Goal: Information Seeking & Learning: Learn about a topic

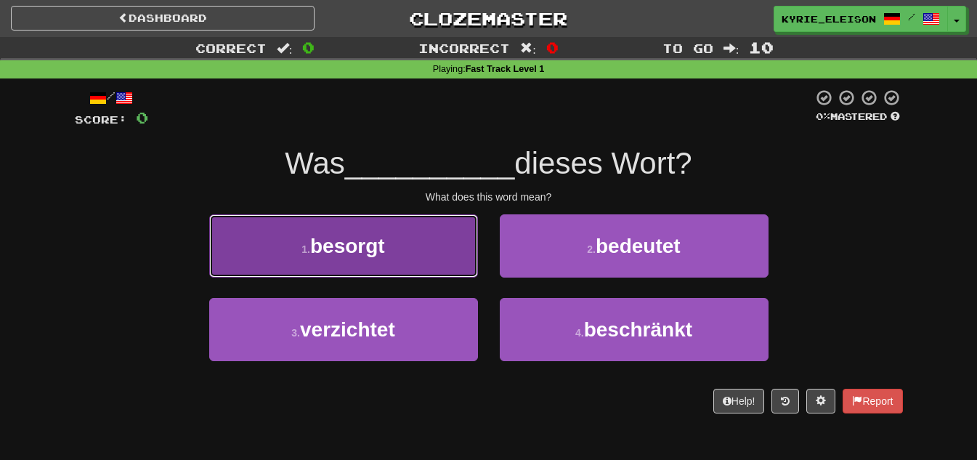
click at [404, 264] on button "1 . besorgt" at bounding box center [343, 245] width 269 height 63
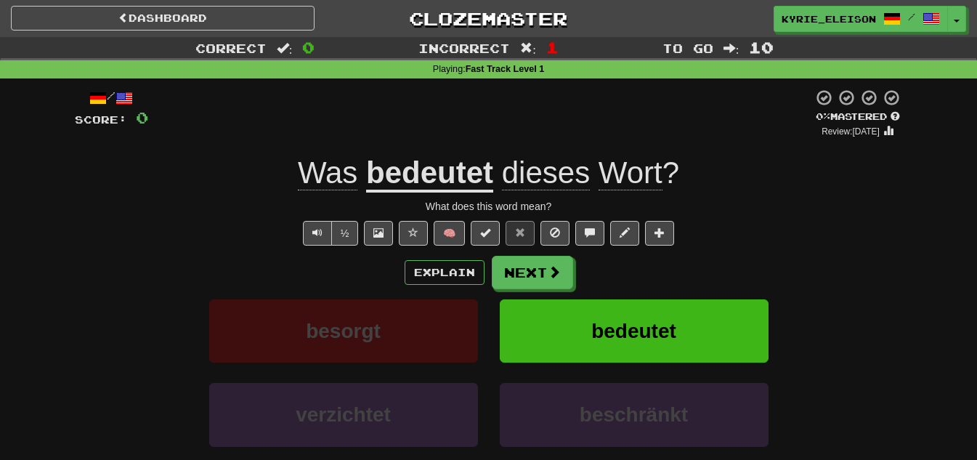
click at [436, 183] on u "bedeutet" at bounding box center [429, 173] width 127 height 37
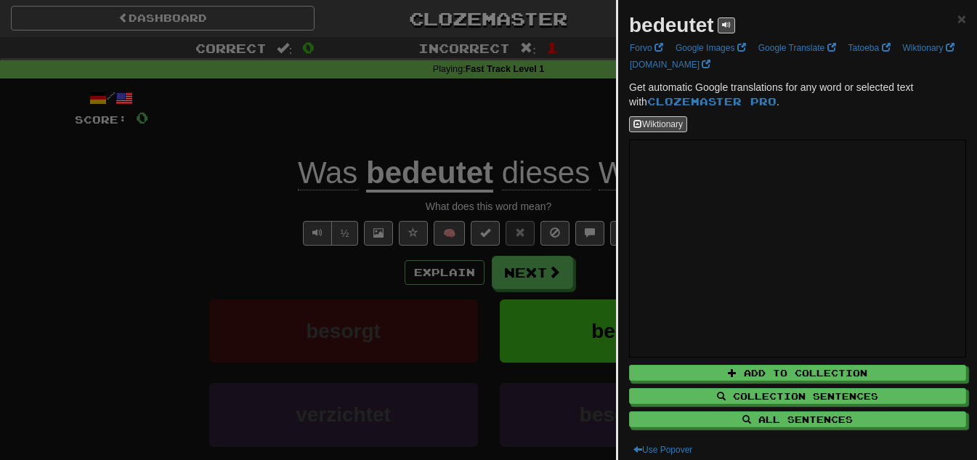
click at [398, 298] on div at bounding box center [488, 230] width 977 height 460
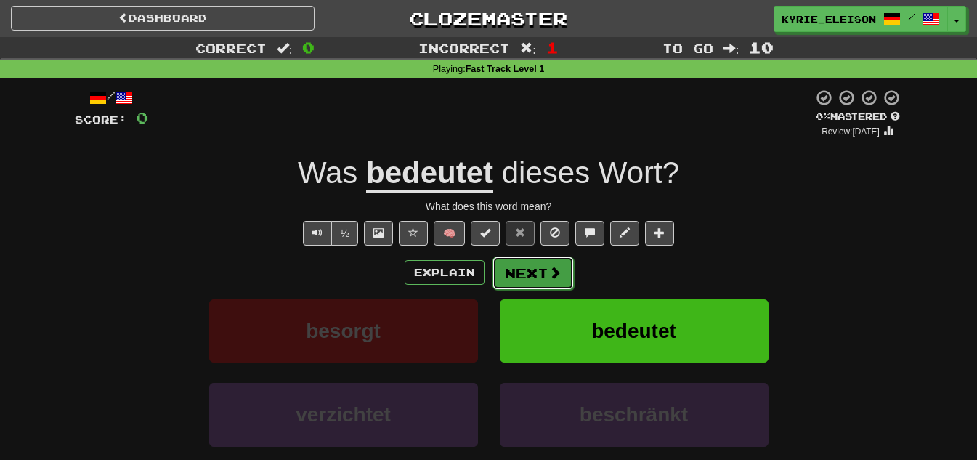
click at [556, 276] on span at bounding box center [554, 272] width 13 height 13
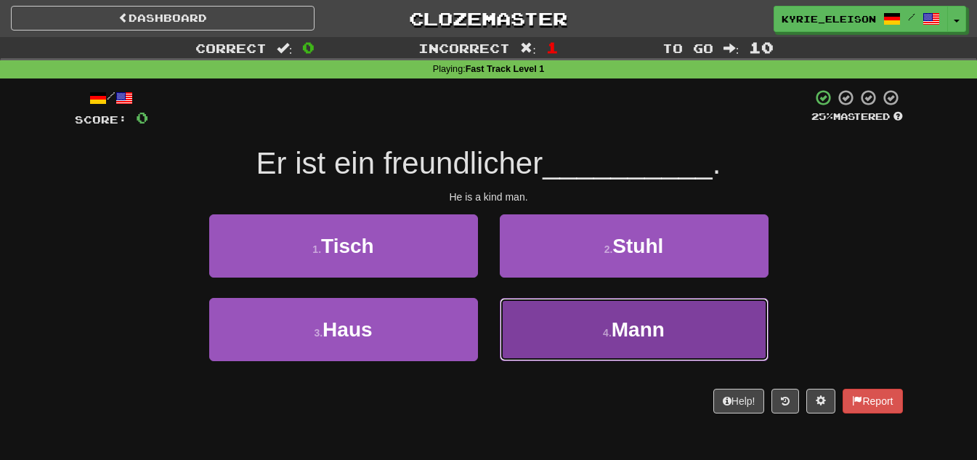
click at [578, 320] on button "4 . Mann" at bounding box center [634, 329] width 269 height 63
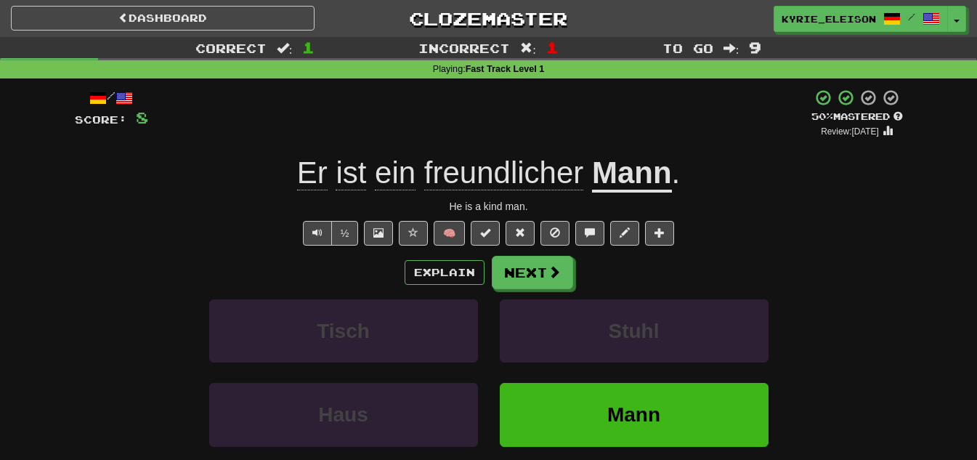
click at [524, 180] on span "freundlicher" at bounding box center [503, 172] width 159 height 35
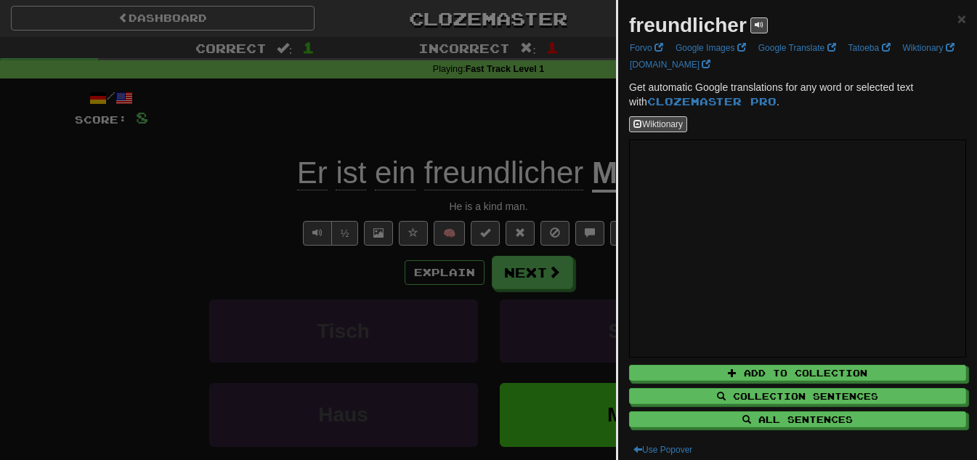
drag, startPoint x: 505, startPoint y: 115, endPoint x: 505, endPoint y: 129, distance: 13.1
click at [507, 116] on div at bounding box center [488, 230] width 977 height 460
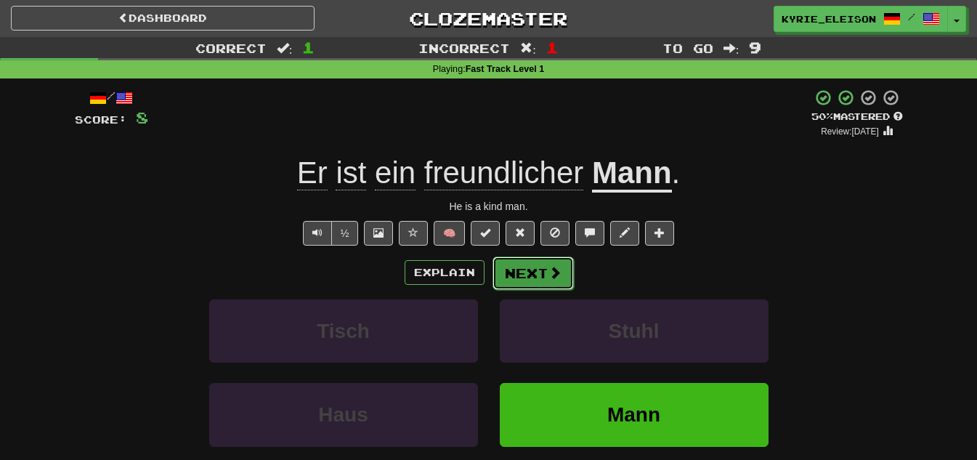
click at [520, 274] on button "Next" at bounding box center [532, 272] width 81 height 33
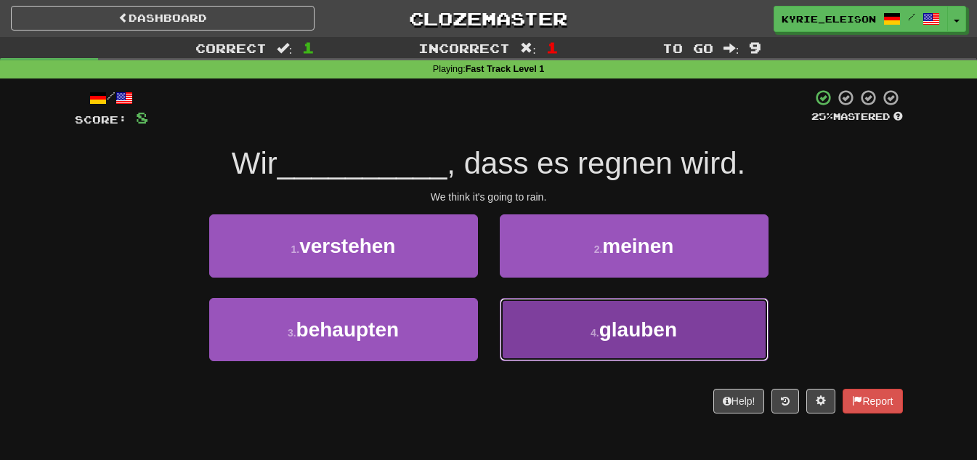
click at [613, 334] on span "glauben" at bounding box center [638, 329] width 78 height 23
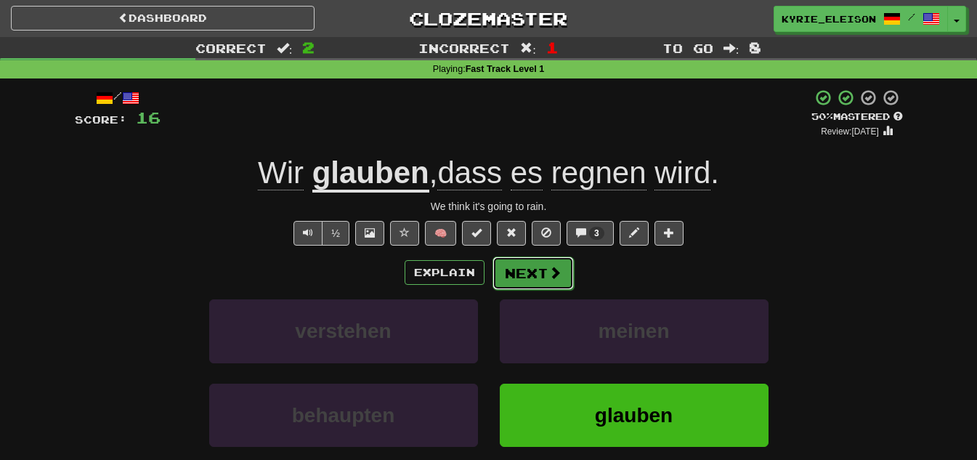
click at [537, 272] on button "Next" at bounding box center [532, 272] width 81 height 33
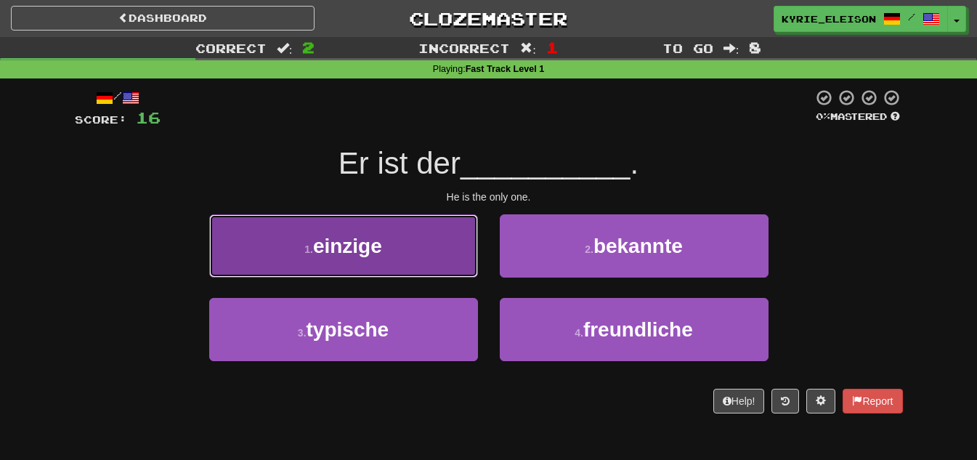
click at [444, 244] on button "1 . einzige" at bounding box center [343, 245] width 269 height 63
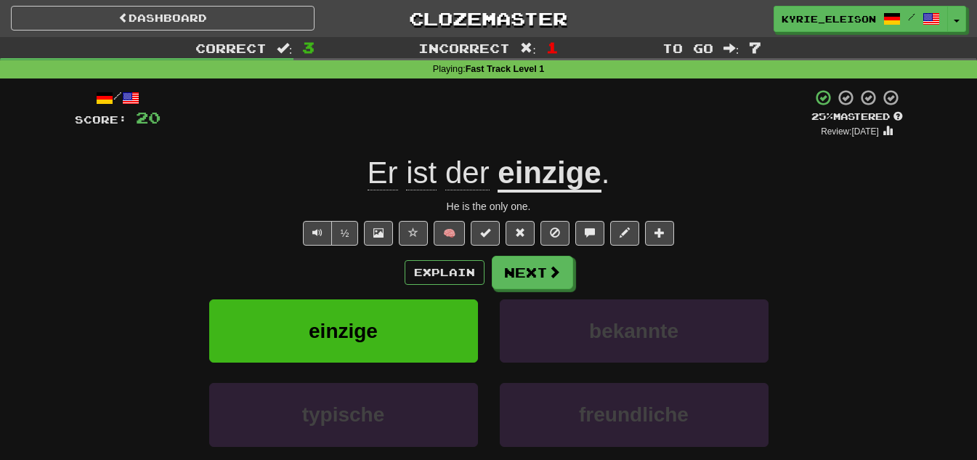
click at [574, 174] on u "einzige" at bounding box center [549, 173] width 103 height 37
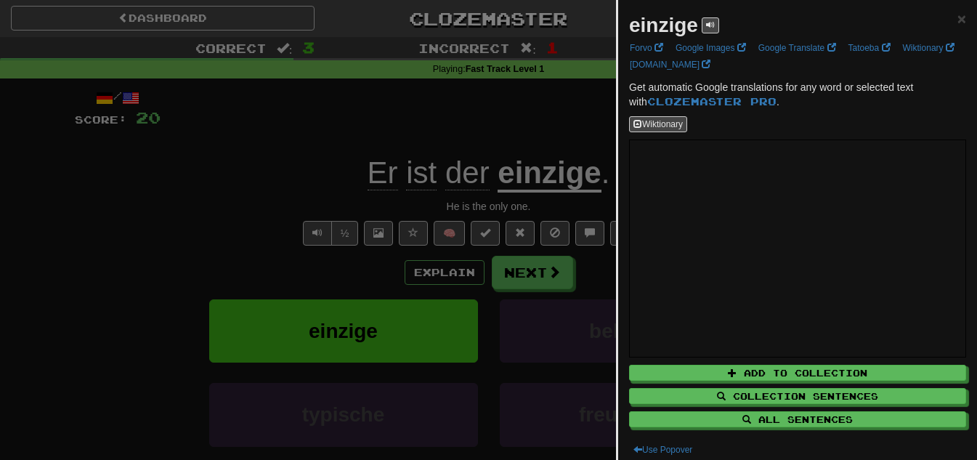
click at [500, 131] on div at bounding box center [488, 230] width 977 height 460
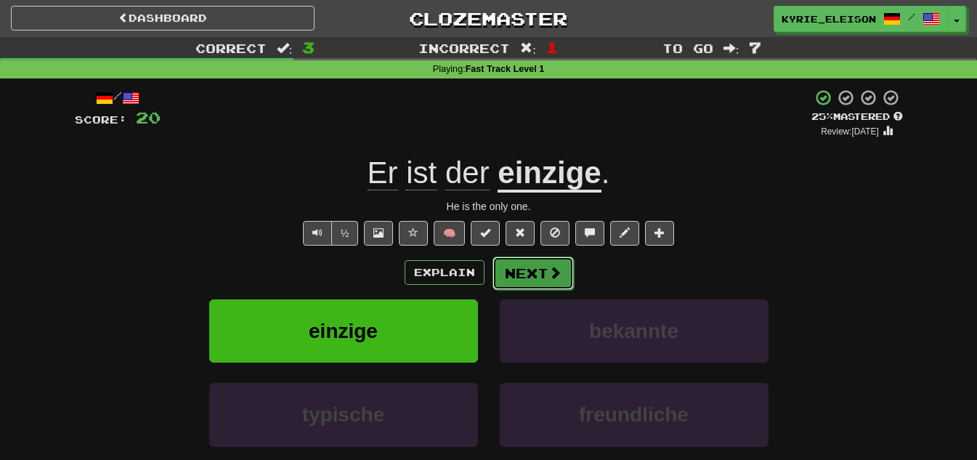
click at [546, 277] on button "Next" at bounding box center [532, 272] width 81 height 33
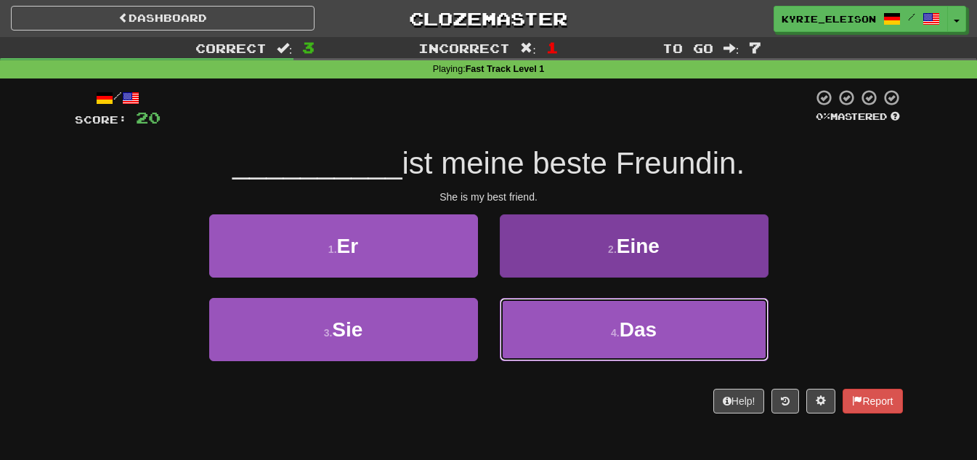
click at [644, 349] on button "4 . Das" at bounding box center [634, 329] width 269 height 63
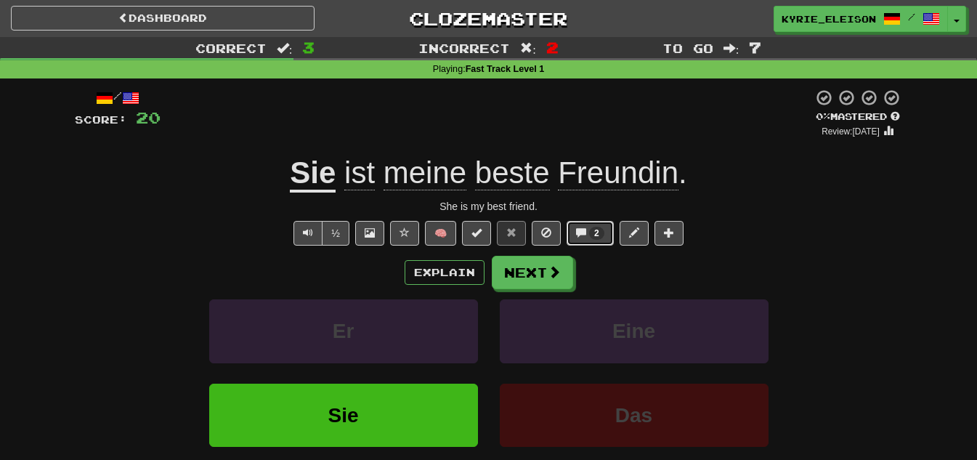
click at [586, 233] on span at bounding box center [581, 232] width 10 height 10
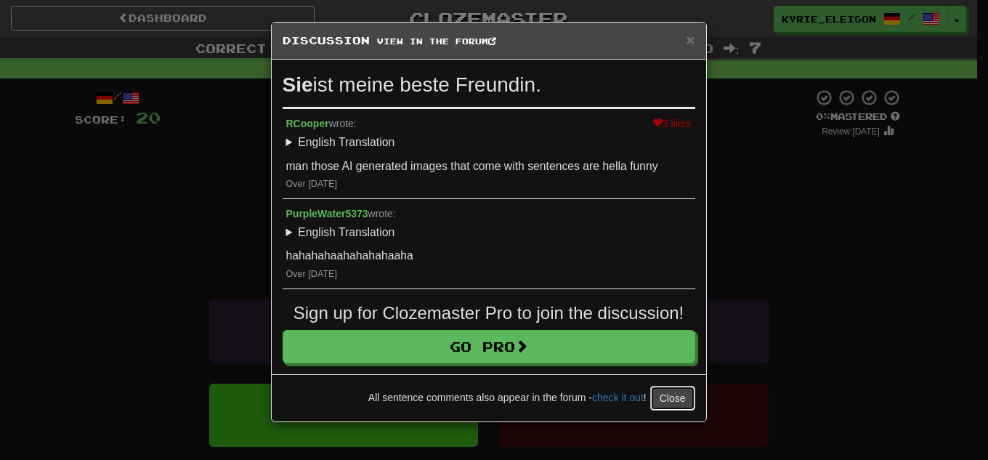
click at [680, 396] on button "Close" at bounding box center [672, 398] width 45 height 25
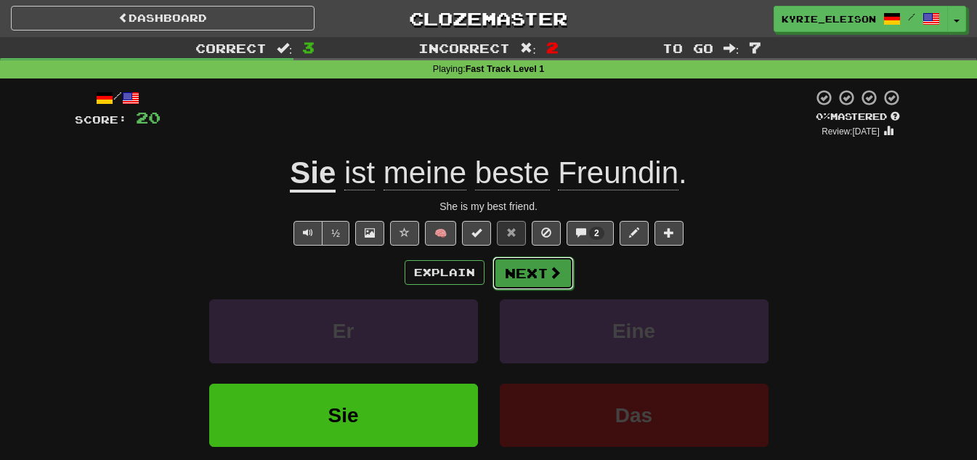
click at [567, 260] on button "Next" at bounding box center [532, 272] width 81 height 33
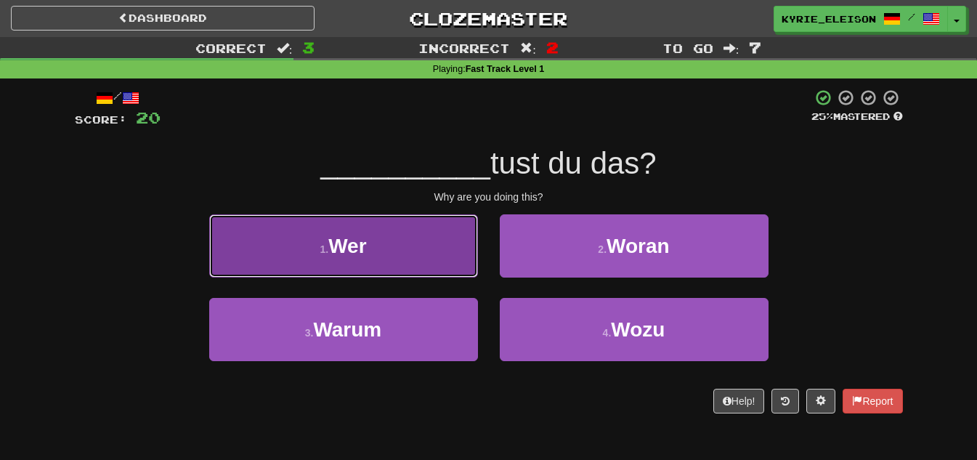
click at [410, 231] on button "1 . Wer" at bounding box center [343, 245] width 269 height 63
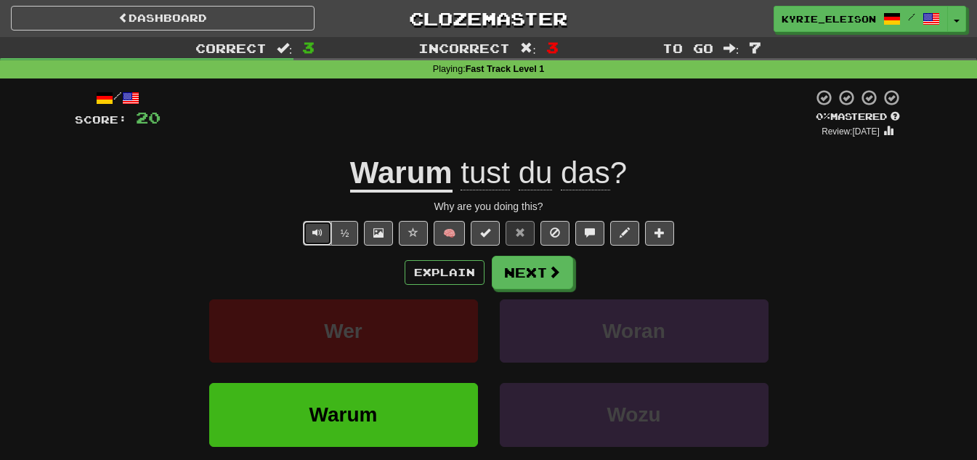
click at [316, 230] on span "Text-to-speech controls" at bounding box center [317, 232] width 10 height 10
click at [487, 185] on span "tust" at bounding box center [485, 172] width 49 height 35
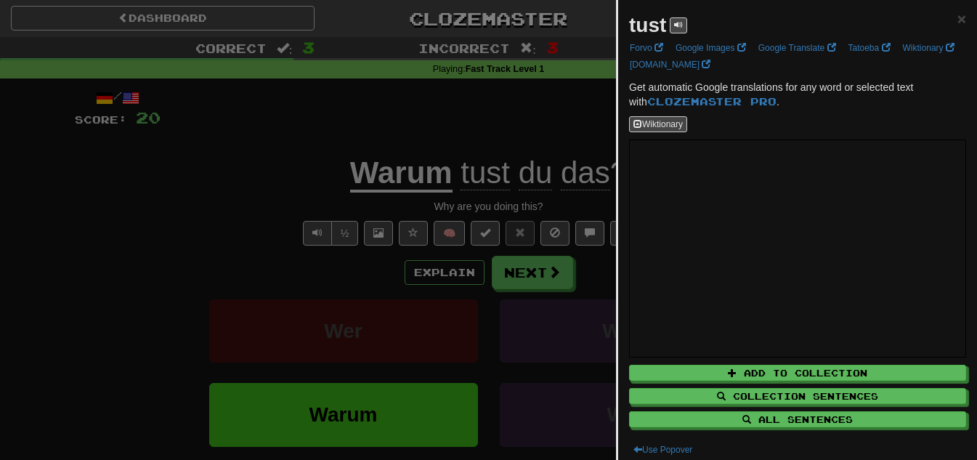
click at [469, 110] on div at bounding box center [488, 230] width 977 height 460
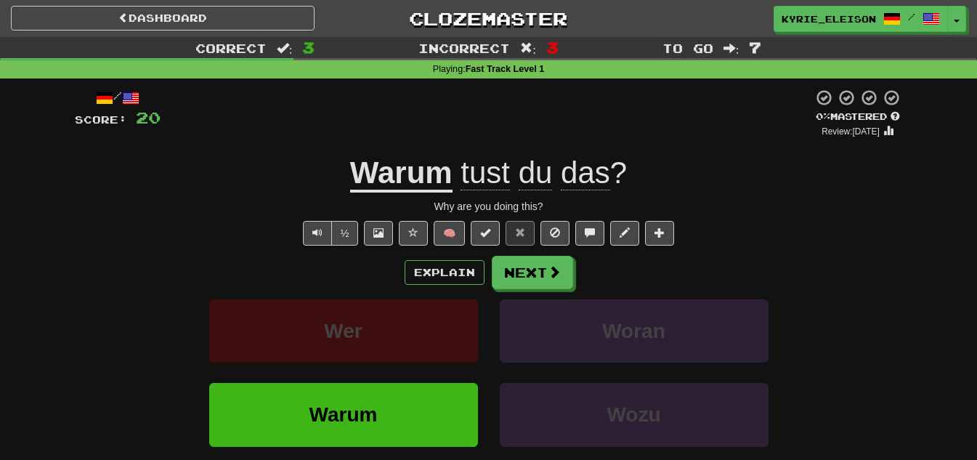
click at [424, 180] on u "Warum" at bounding box center [401, 173] width 102 height 37
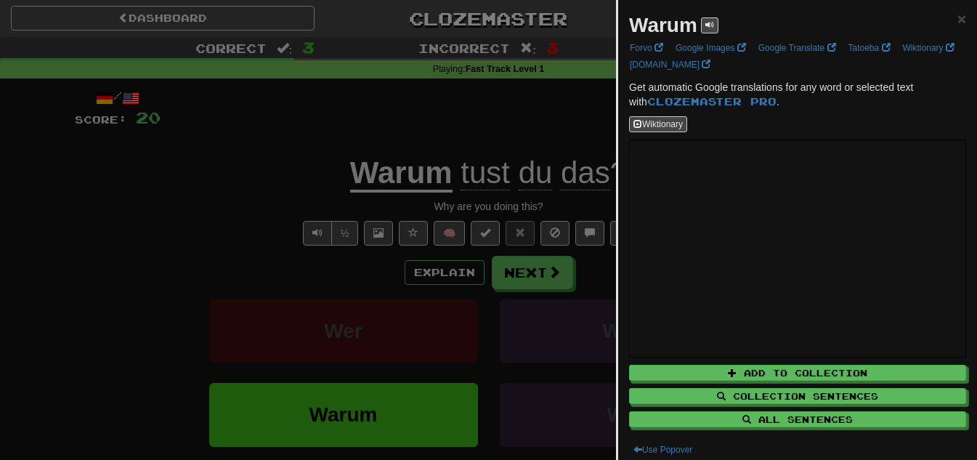
click at [471, 70] on div at bounding box center [488, 230] width 977 height 460
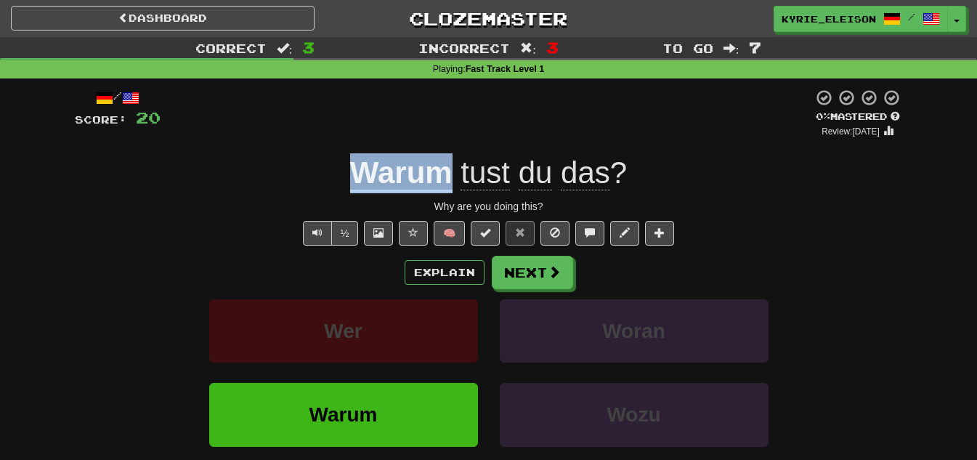
drag, startPoint x: 447, startPoint y: 154, endPoint x: 349, endPoint y: 190, distance: 104.3
click at [349, 190] on div "Warum tust du das ?" at bounding box center [489, 173] width 828 height 40
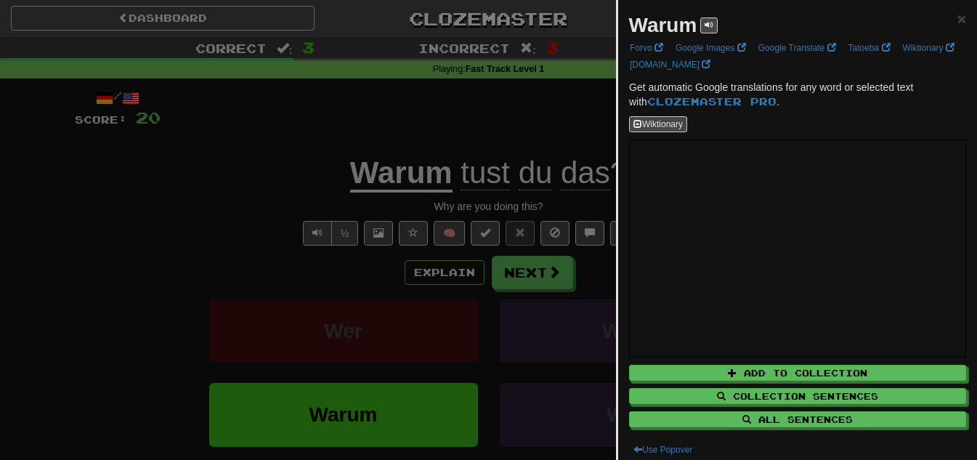
drag, startPoint x: 354, startPoint y: 187, endPoint x: 246, endPoint y: 137, distance: 119.6
click at [246, 137] on div at bounding box center [488, 230] width 977 height 460
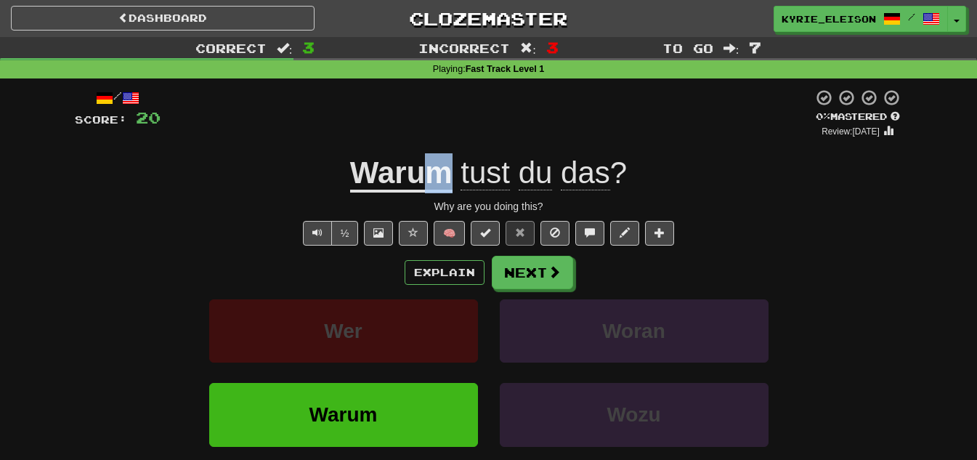
drag, startPoint x: 447, startPoint y: 155, endPoint x: 431, endPoint y: 178, distance: 28.0
click at [431, 178] on u "Warum" at bounding box center [401, 173] width 102 height 37
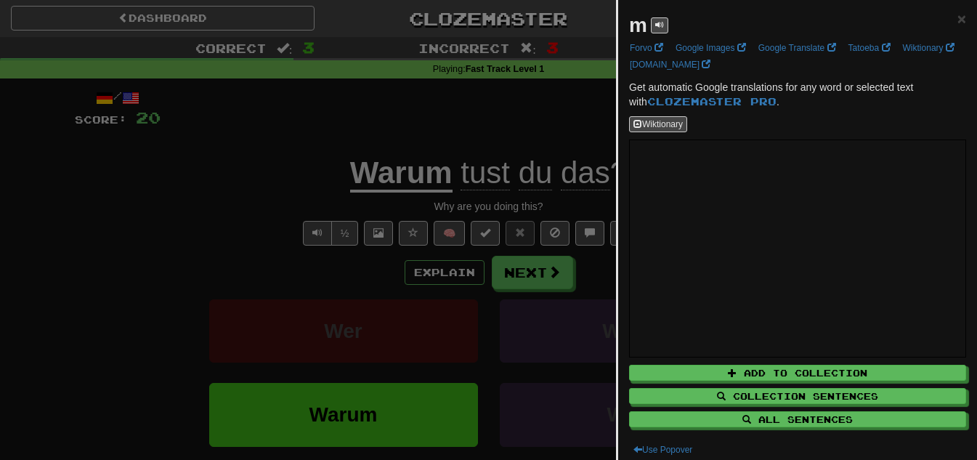
click at [325, 122] on div at bounding box center [488, 230] width 977 height 460
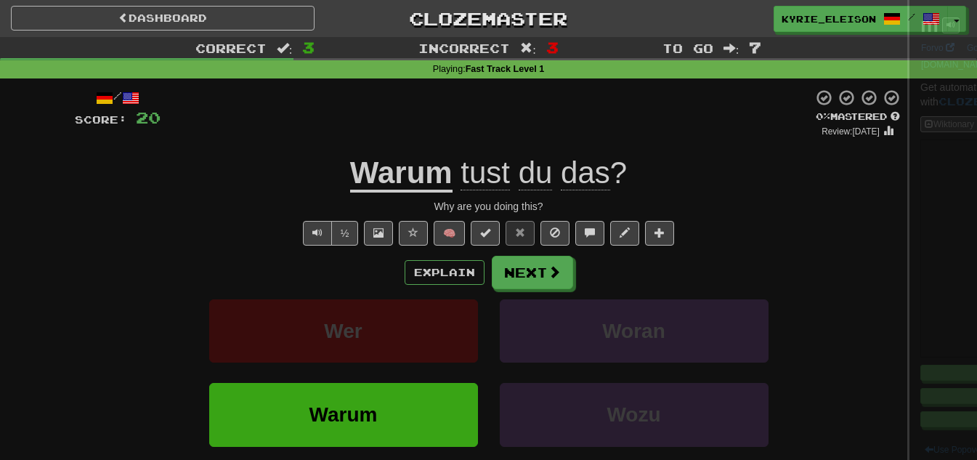
click at [412, 187] on div at bounding box center [488, 230] width 977 height 460
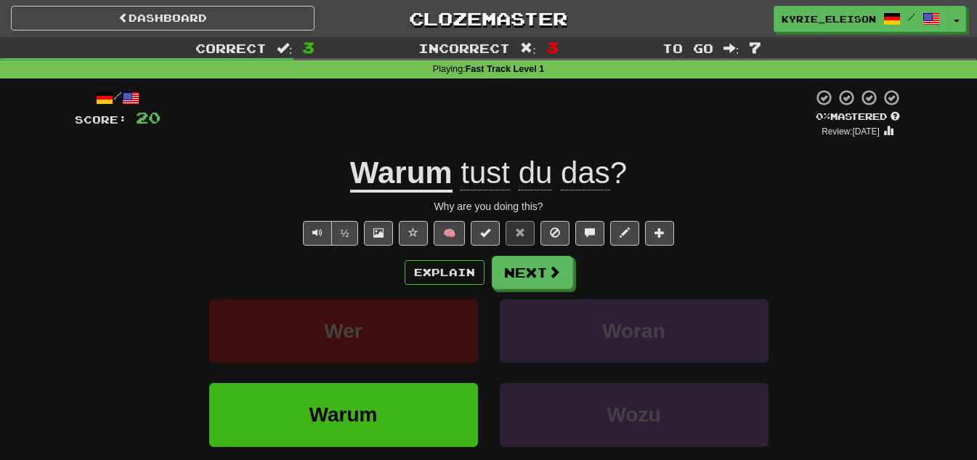
click at [381, 188] on u "Warum" at bounding box center [401, 173] width 102 height 37
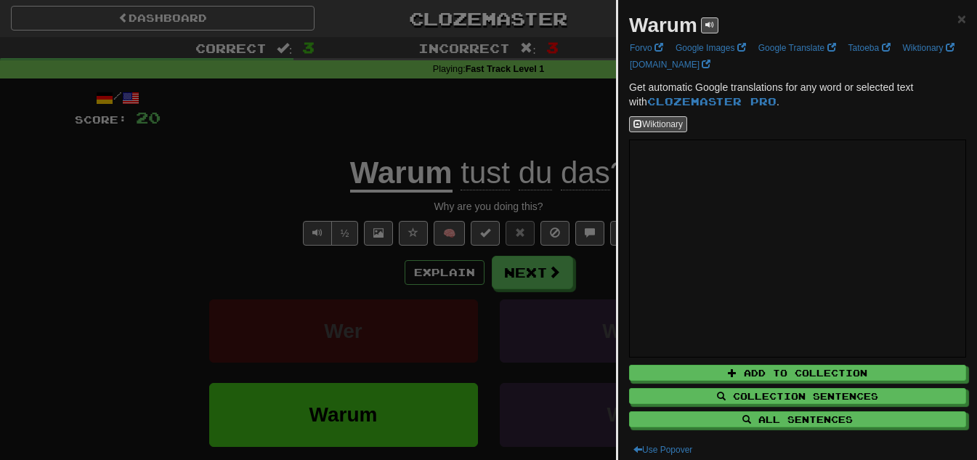
click at [645, 33] on strong "Warum" at bounding box center [663, 25] width 68 height 23
click at [457, 169] on div at bounding box center [488, 230] width 977 height 460
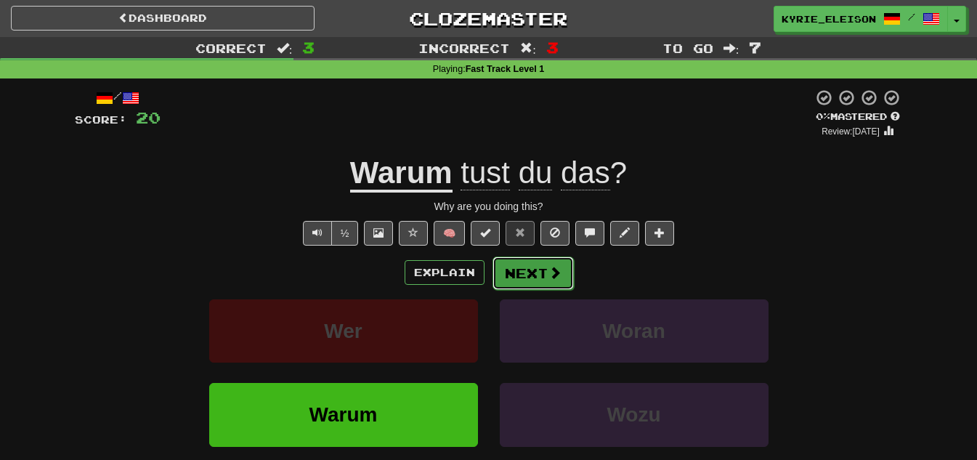
click at [533, 283] on button "Next" at bounding box center [532, 272] width 81 height 33
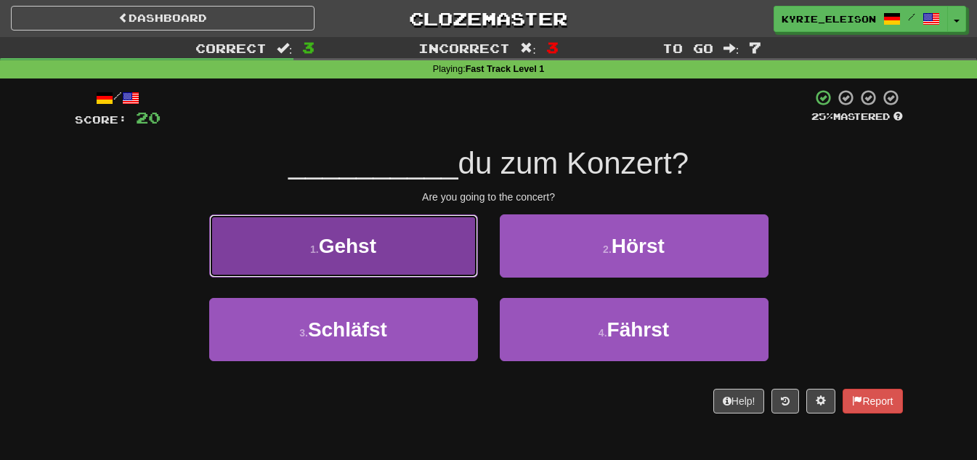
click at [427, 248] on button "1 . Gehst" at bounding box center [343, 245] width 269 height 63
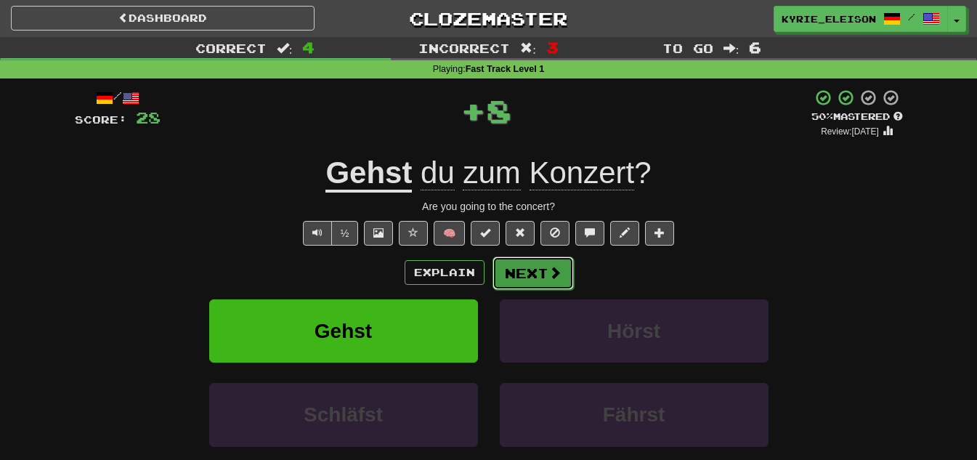
click at [517, 277] on button "Next" at bounding box center [532, 272] width 81 height 33
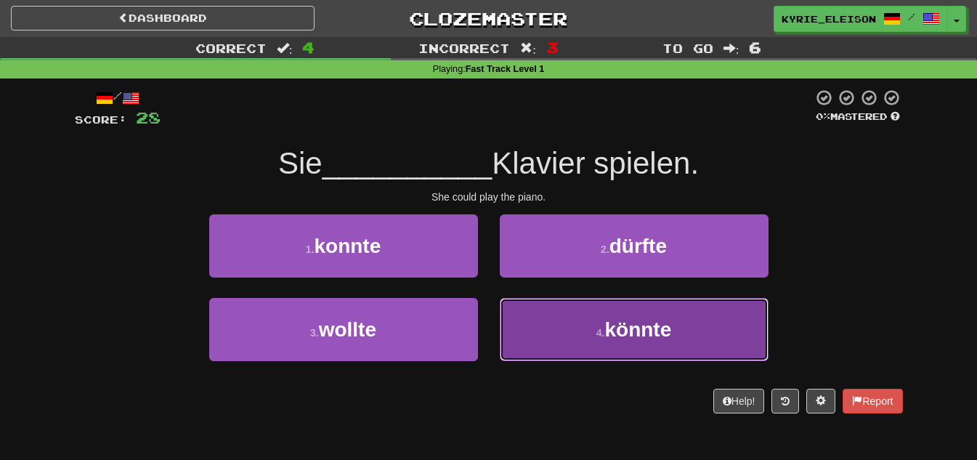
click at [572, 336] on button "4 . könnte" at bounding box center [634, 329] width 269 height 63
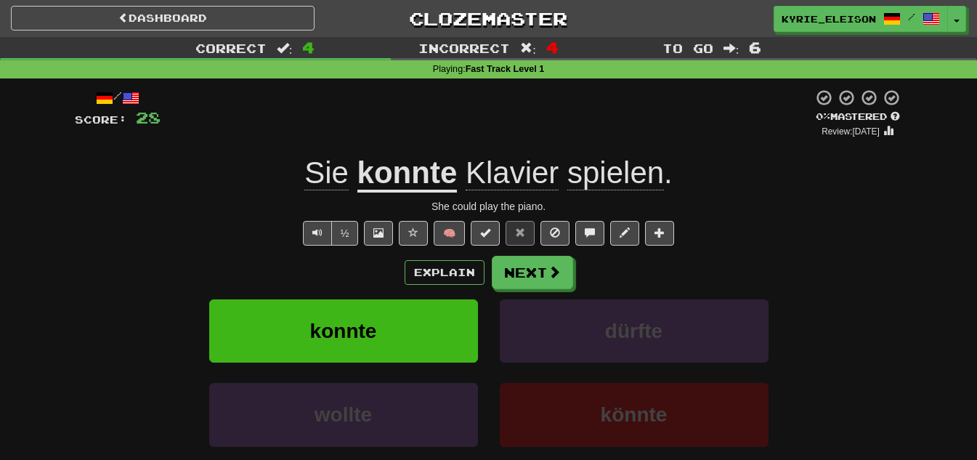
click at [435, 183] on u "konnte" at bounding box center [407, 173] width 100 height 37
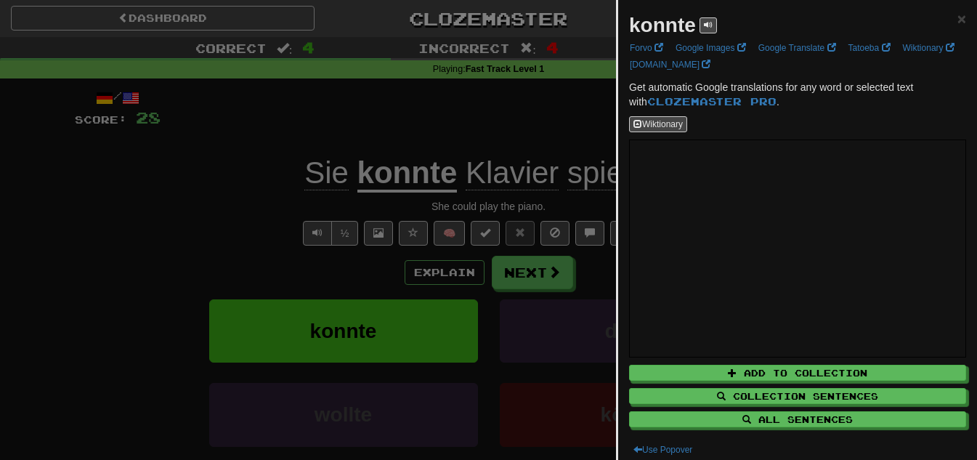
click at [509, 187] on div at bounding box center [488, 230] width 977 height 460
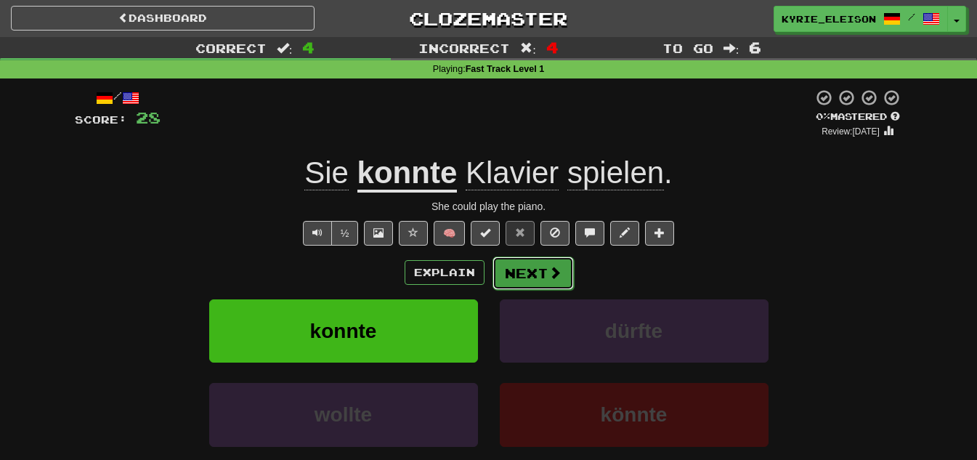
click at [556, 278] on span at bounding box center [554, 272] width 13 height 13
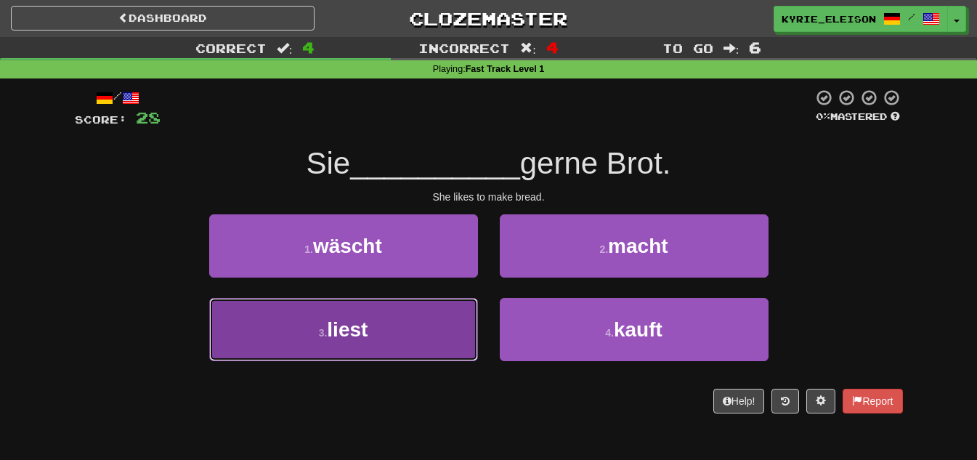
click at [453, 330] on button "3 . liest" at bounding box center [343, 329] width 269 height 63
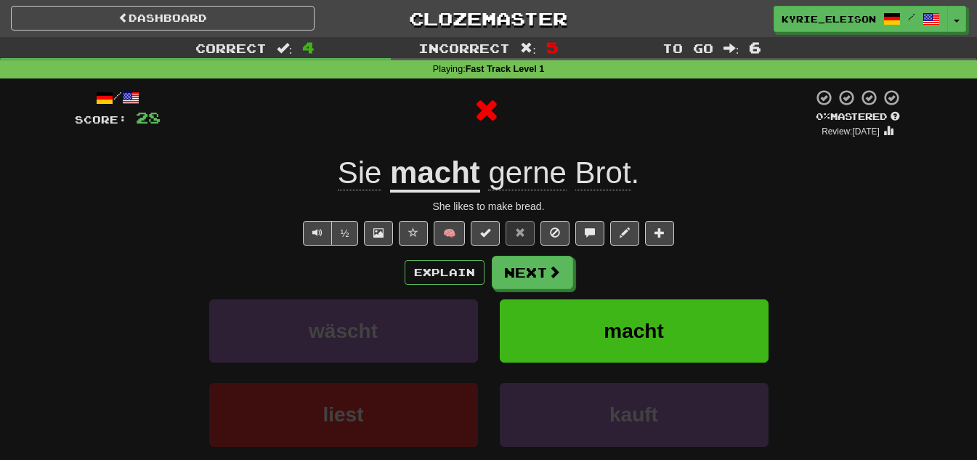
click at [447, 174] on u "macht" at bounding box center [435, 173] width 90 height 37
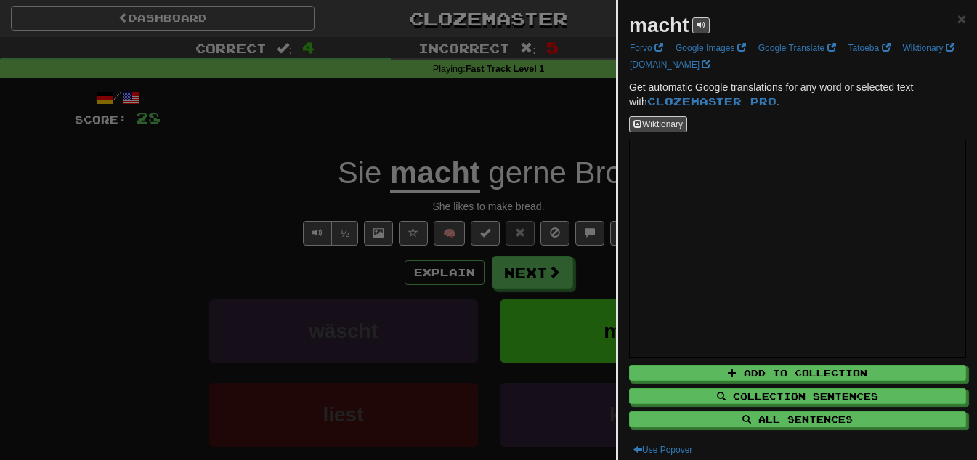
click at [500, 203] on div at bounding box center [488, 230] width 977 height 460
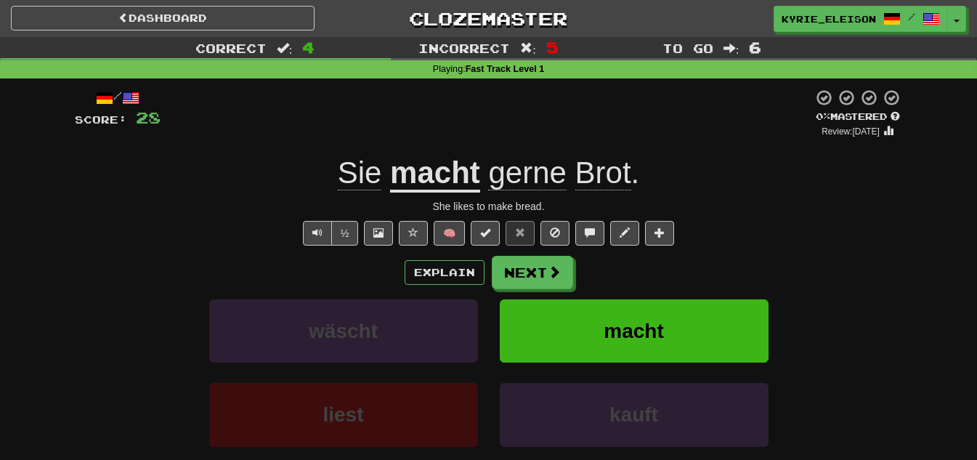
click at [536, 183] on span "gerne" at bounding box center [527, 172] width 78 height 35
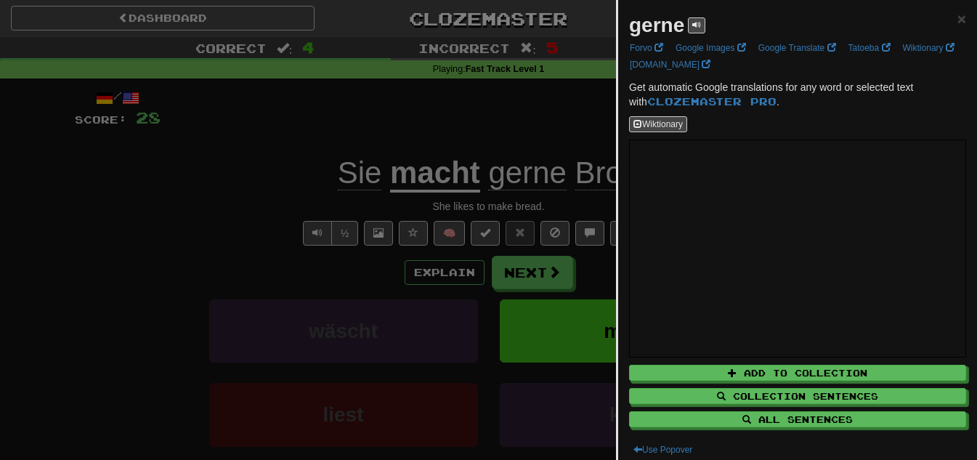
click at [469, 139] on div at bounding box center [488, 230] width 977 height 460
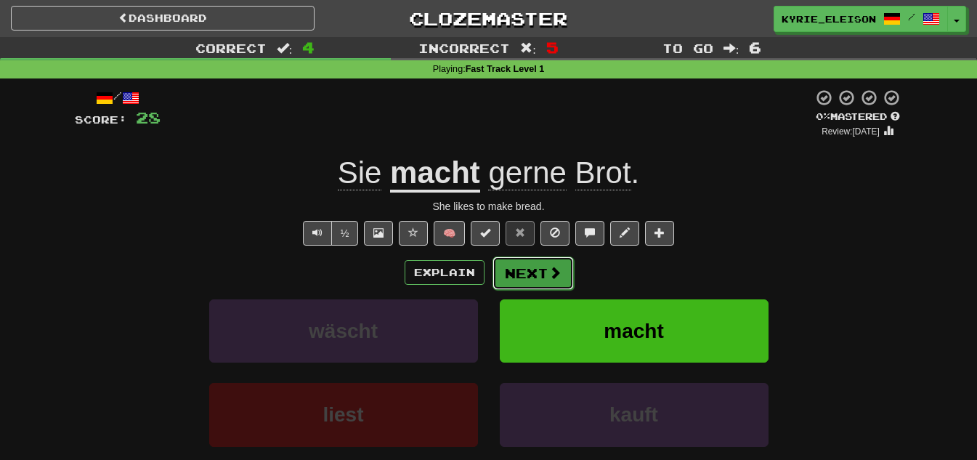
click at [551, 279] on span at bounding box center [554, 272] width 13 height 13
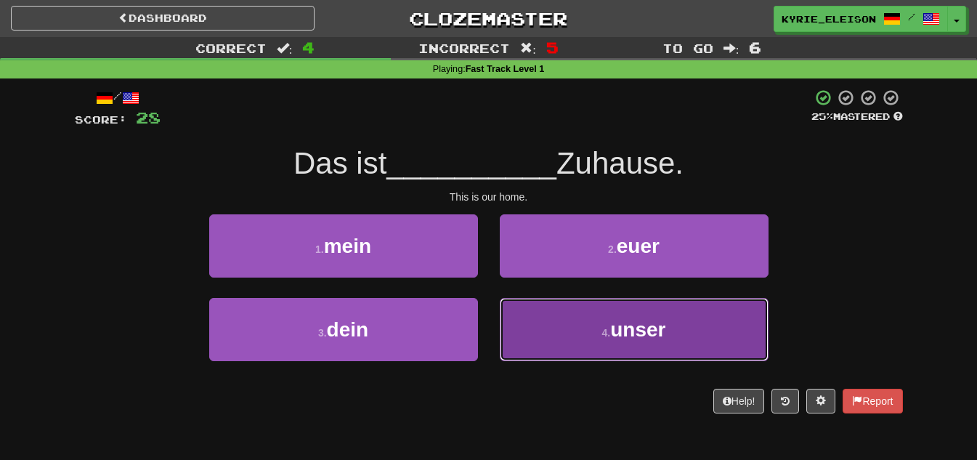
click at [564, 336] on button "4 . unser" at bounding box center [634, 329] width 269 height 63
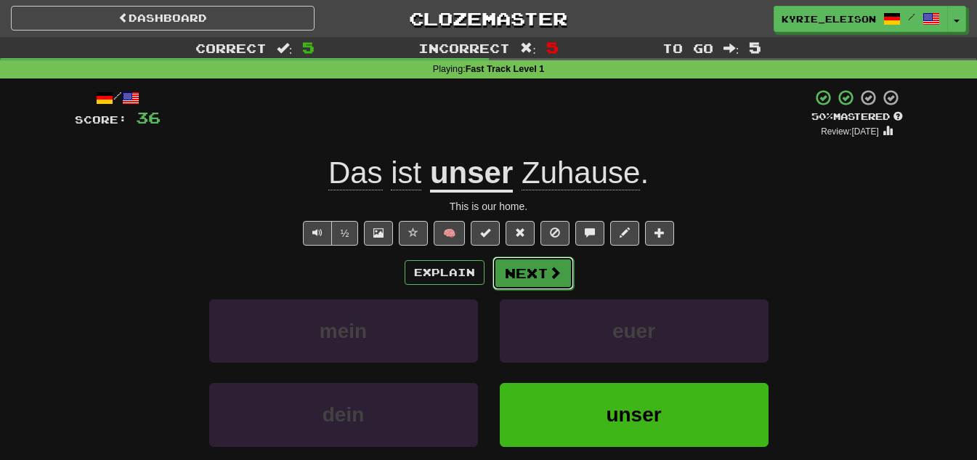
click at [542, 277] on button "Next" at bounding box center [532, 272] width 81 height 33
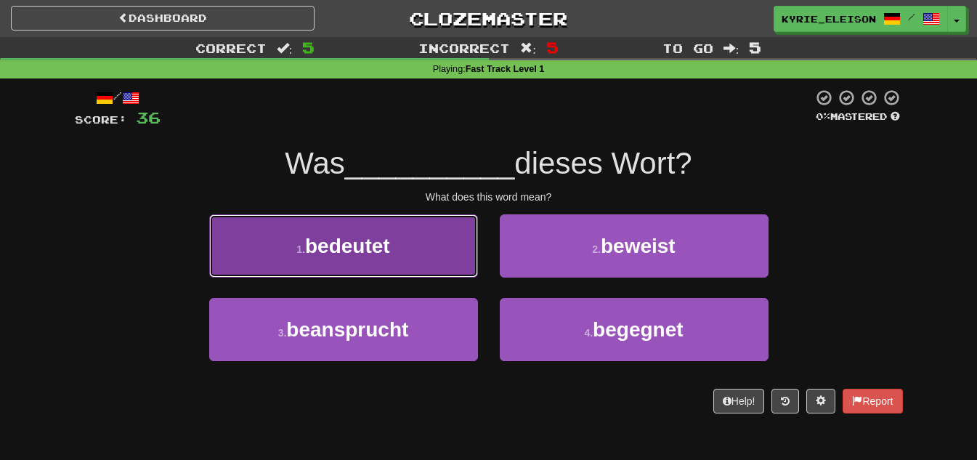
click at [420, 231] on button "1 . bedeutet" at bounding box center [343, 245] width 269 height 63
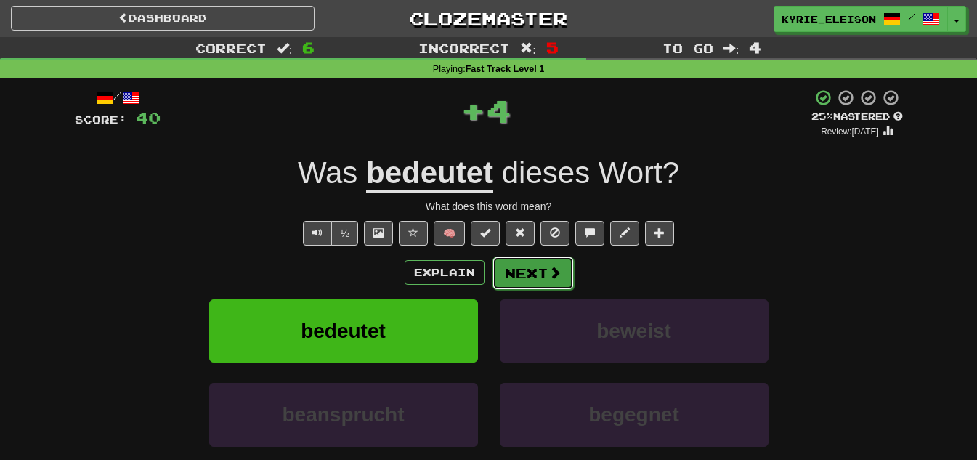
click at [536, 280] on button "Next" at bounding box center [532, 272] width 81 height 33
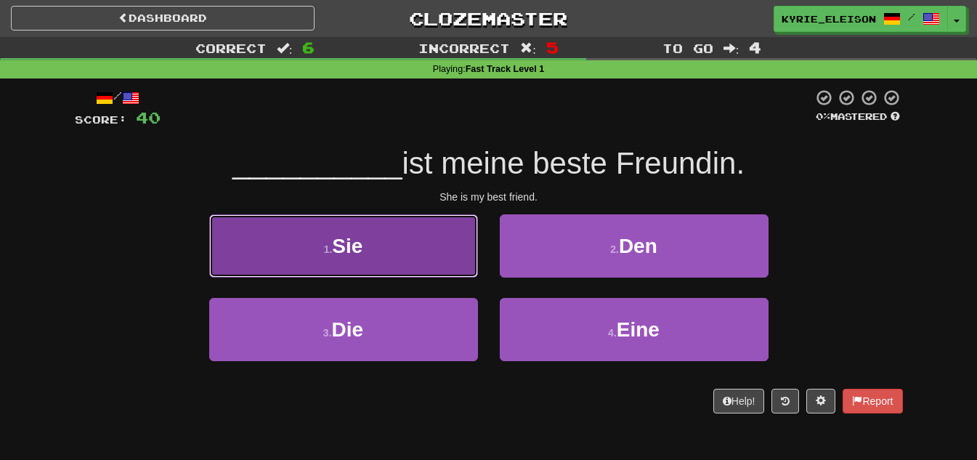
click at [411, 251] on button "1 . Sie" at bounding box center [343, 245] width 269 height 63
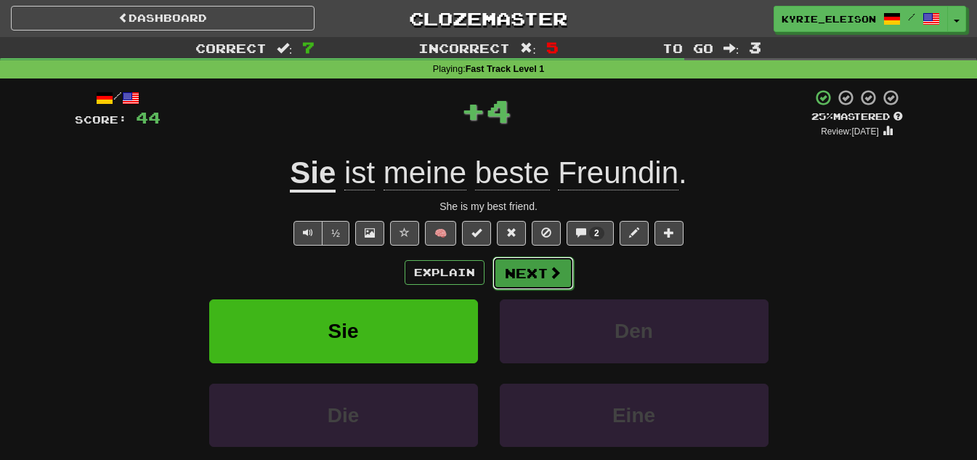
click at [543, 275] on button "Next" at bounding box center [532, 272] width 81 height 33
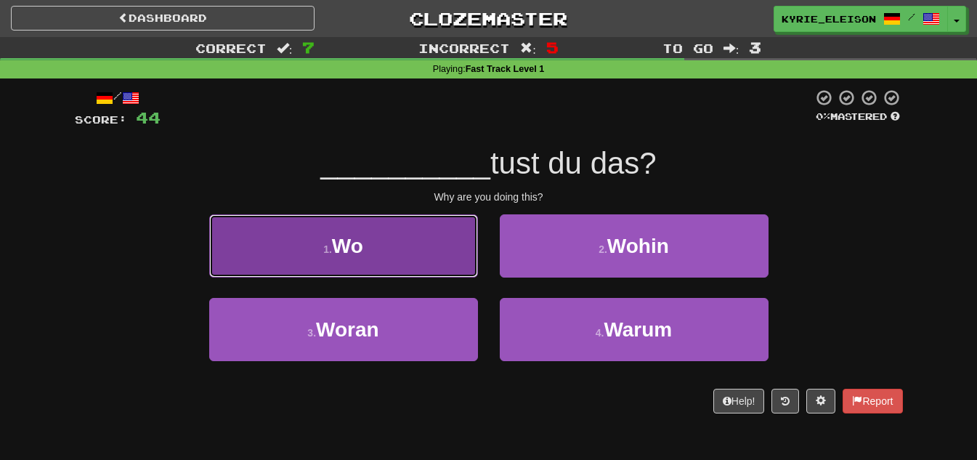
click at [406, 240] on button "1 . Wo" at bounding box center [343, 245] width 269 height 63
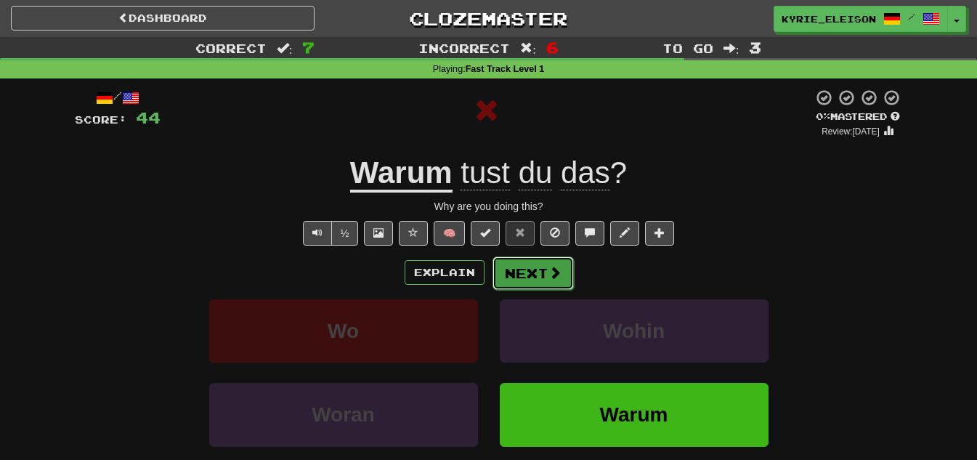
click at [568, 275] on button "Next" at bounding box center [532, 272] width 81 height 33
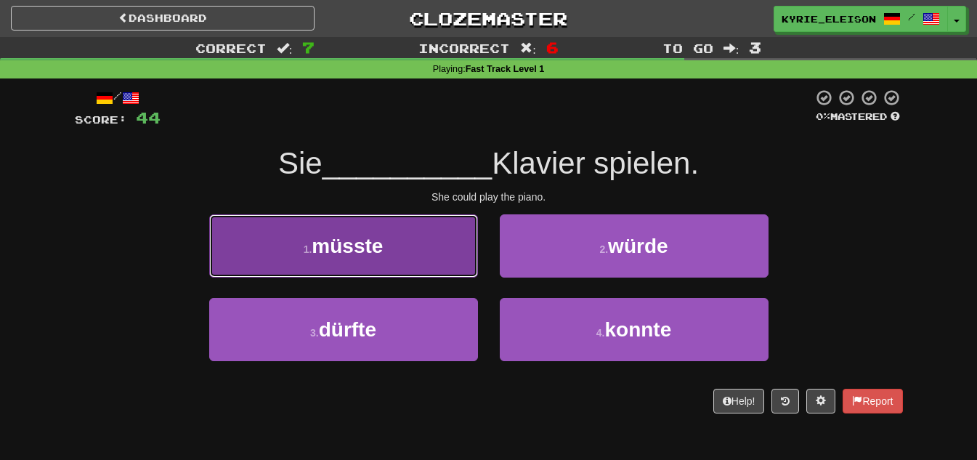
click at [409, 269] on button "1 . müsste" at bounding box center [343, 245] width 269 height 63
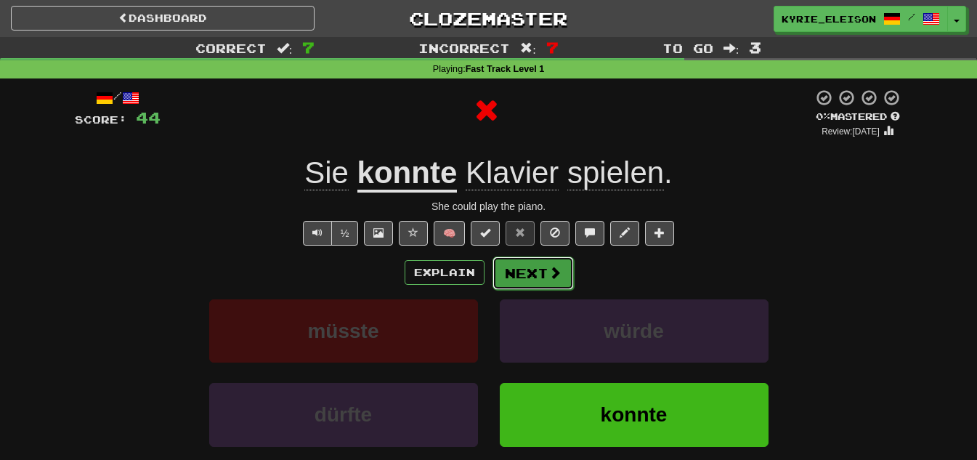
click at [524, 280] on button "Next" at bounding box center [532, 272] width 81 height 33
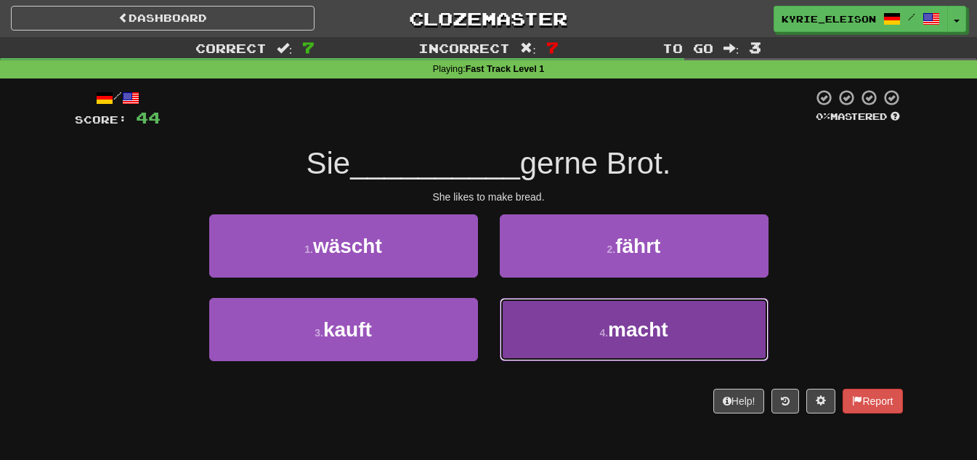
click at [610, 323] on span "macht" at bounding box center [638, 329] width 60 height 23
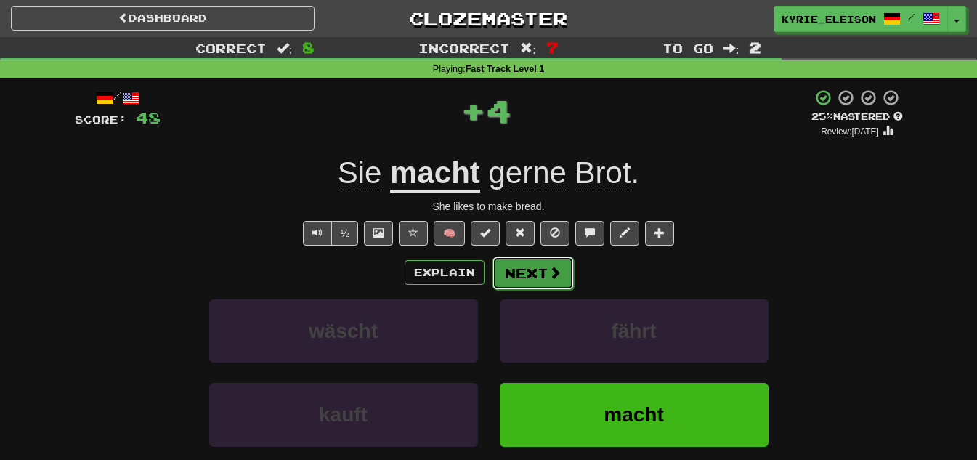
click at [541, 277] on button "Next" at bounding box center [532, 272] width 81 height 33
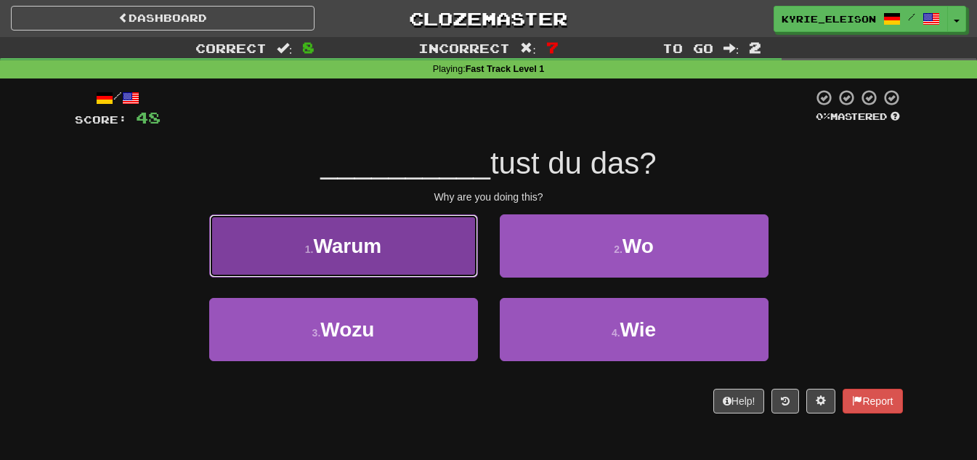
click at [386, 256] on button "1 . [GEOGRAPHIC_DATA]" at bounding box center [343, 245] width 269 height 63
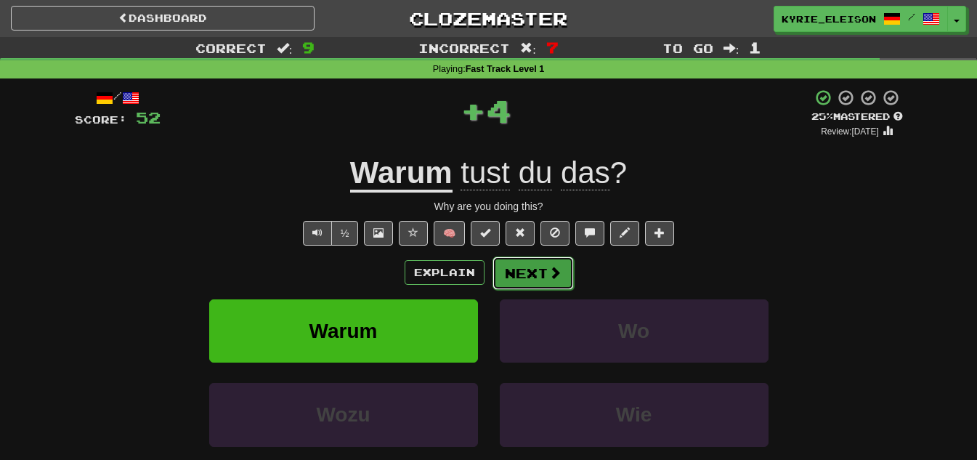
click at [531, 270] on button "Next" at bounding box center [532, 272] width 81 height 33
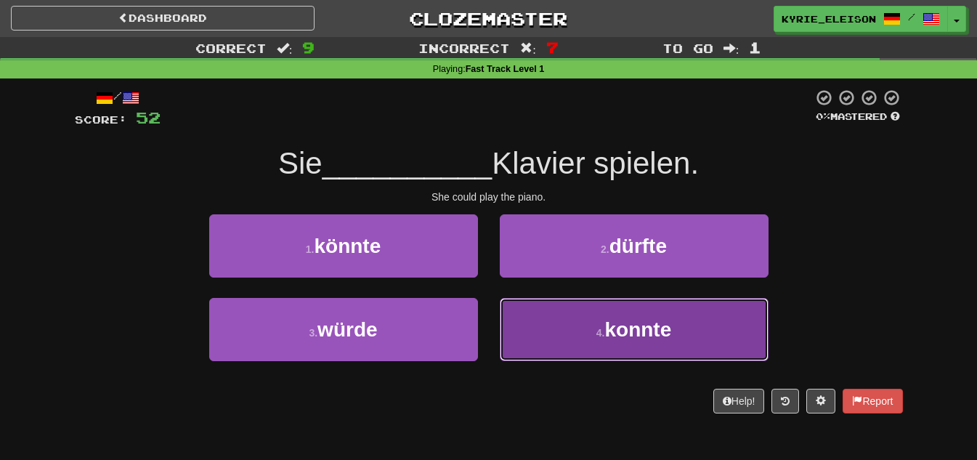
click at [633, 320] on span "konnte" at bounding box center [637, 329] width 67 height 23
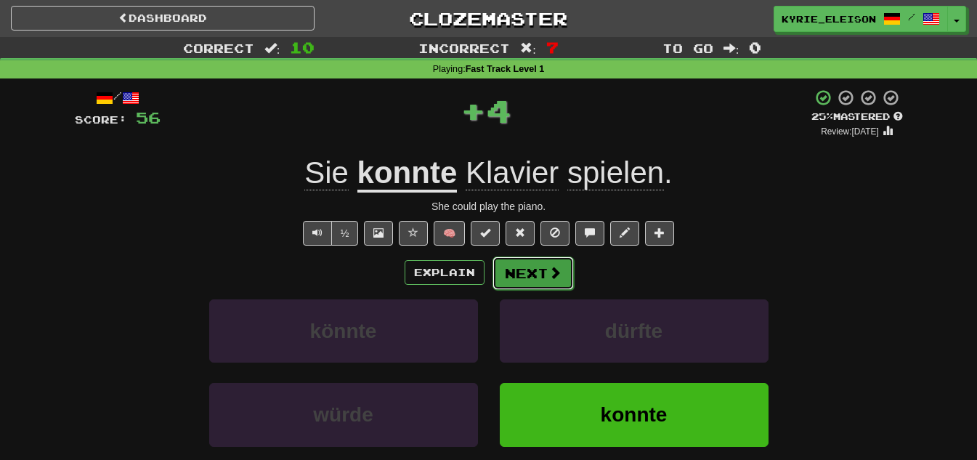
click at [522, 279] on button "Next" at bounding box center [532, 272] width 81 height 33
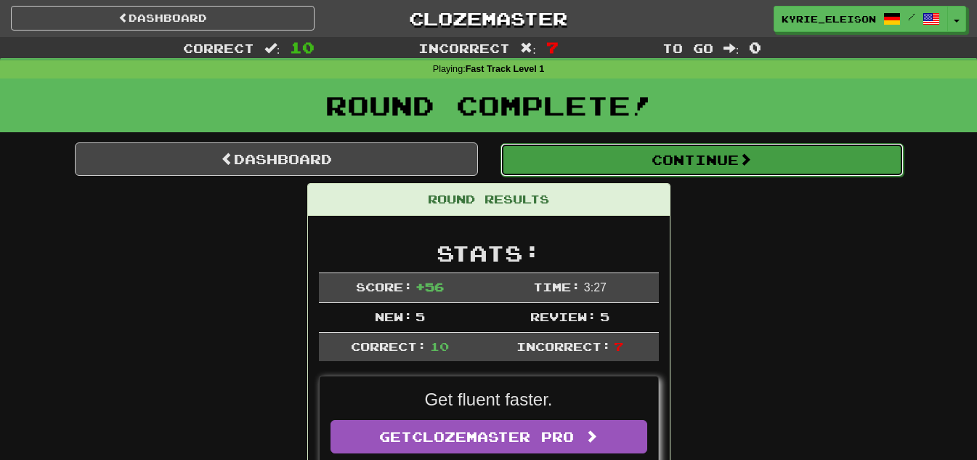
click at [698, 171] on button "Continue" at bounding box center [701, 159] width 403 height 33
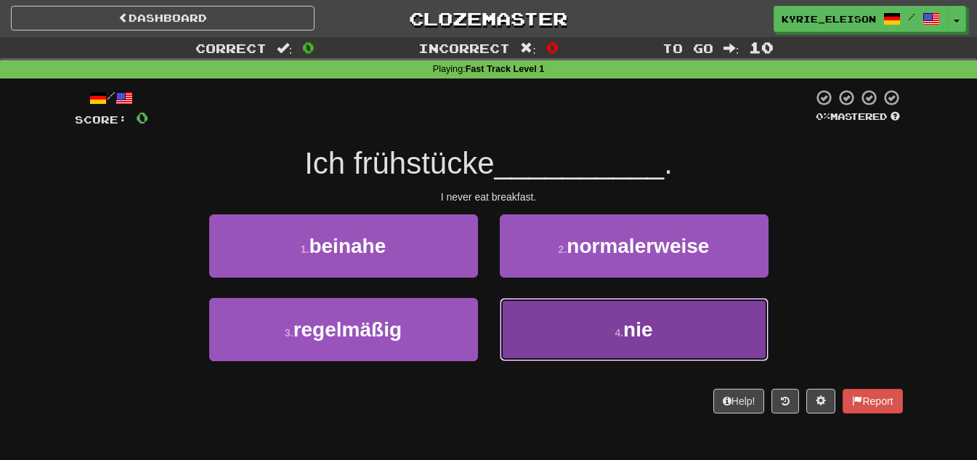
click at [577, 336] on button "4 . nie" at bounding box center [634, 329] width 269 height 63
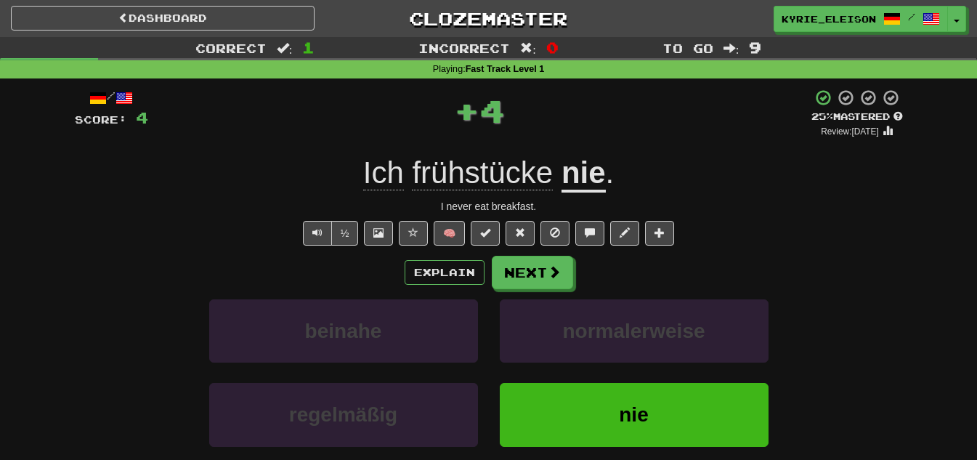
click at [495, 187] on span "frühstücke" at bounding box center [482, 172] width 141 height 35
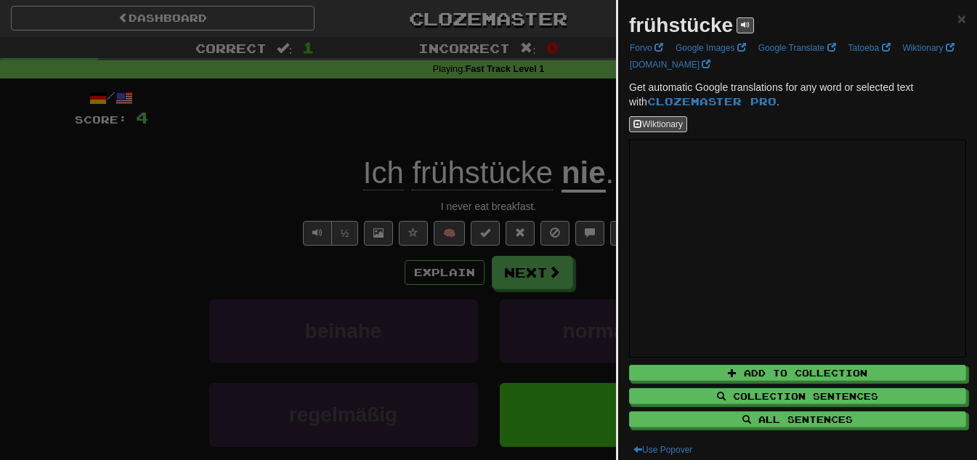
click at [392, 120] on div at bounding box center [488, 230] width 977 height 460
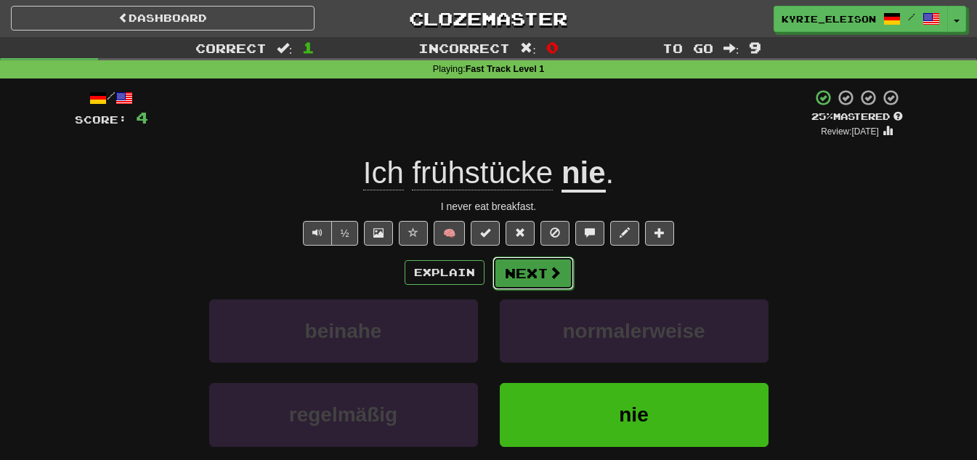
click at [538, 270] on button "Next" at bounding box center [532, 272] width 81 height 33
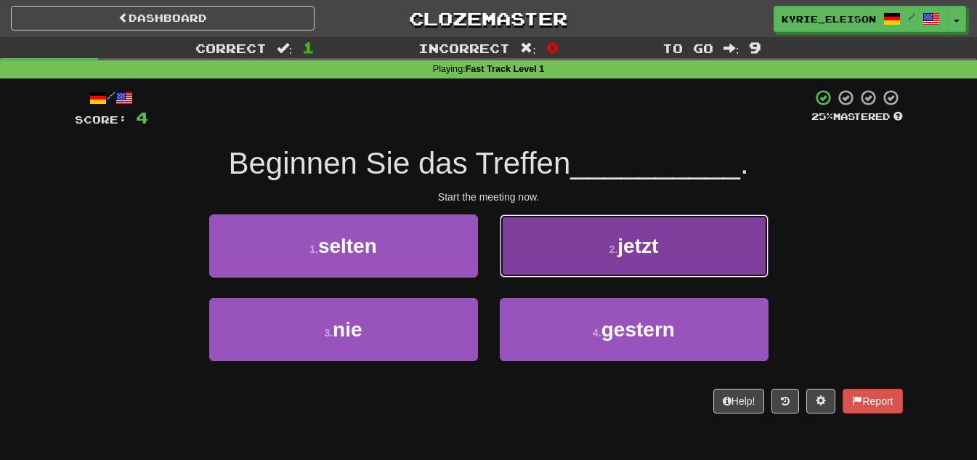
click at [654, 242] on span "jetzt" at bounding box center [637, 246] width 41 height 23
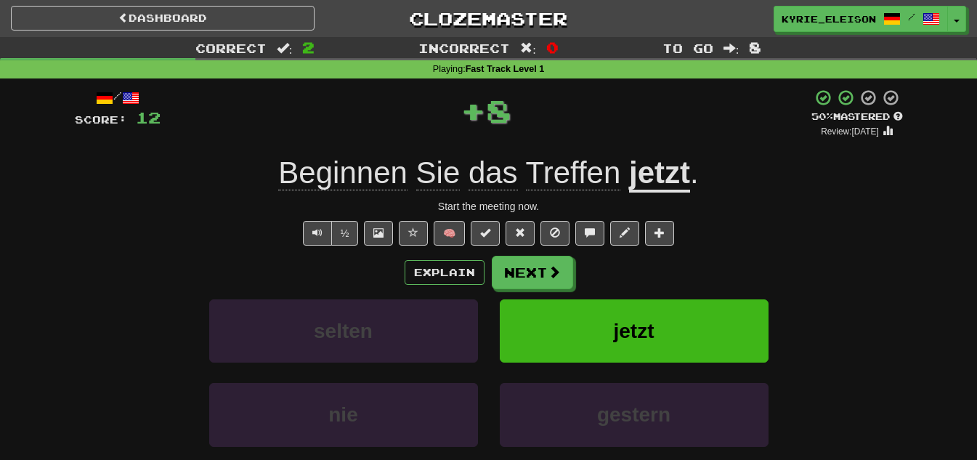
click at [454, 182] on span "Sie" at bounding box center [438, 172] width 44 height 35
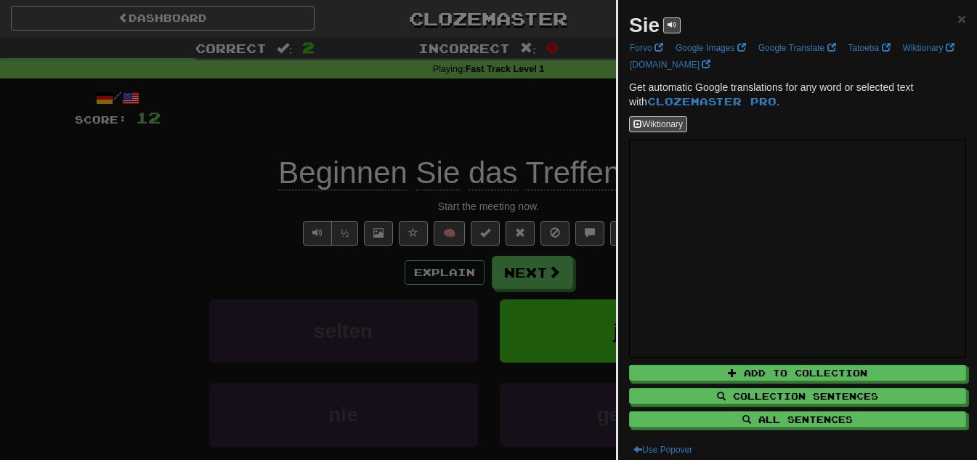
click at [463, 129] on div at bounding box center [488, 230] width 977 height 460
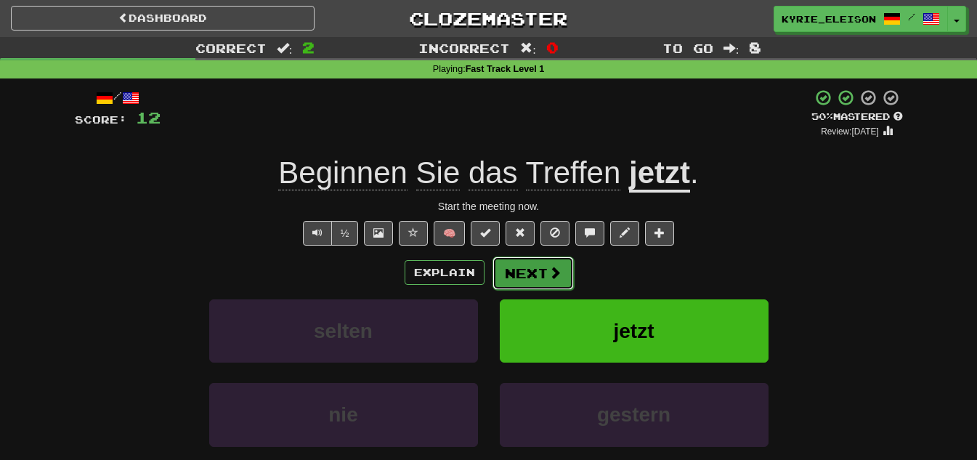
click at [542, 278] on button "Next" at bounding box center [532, 272] width 81 height 33
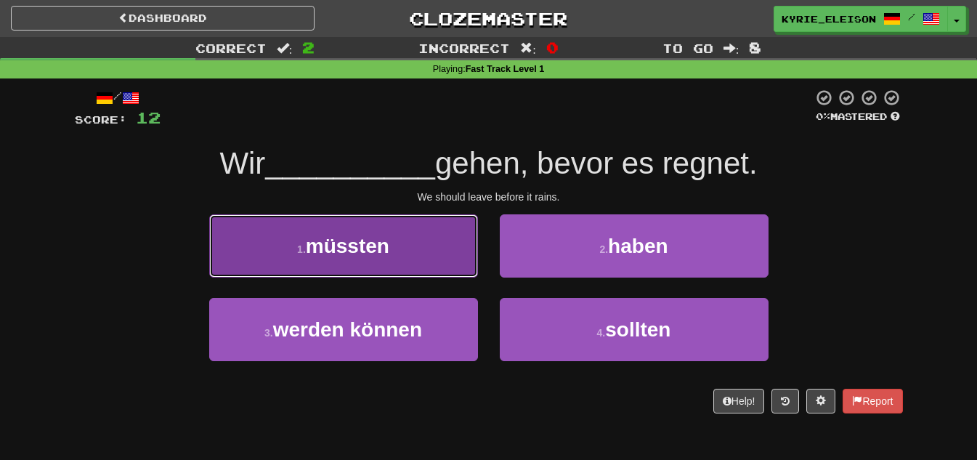
click at [424, 253] on button "1 . müssten" at bounding box center [343, 245] width 269 height 63
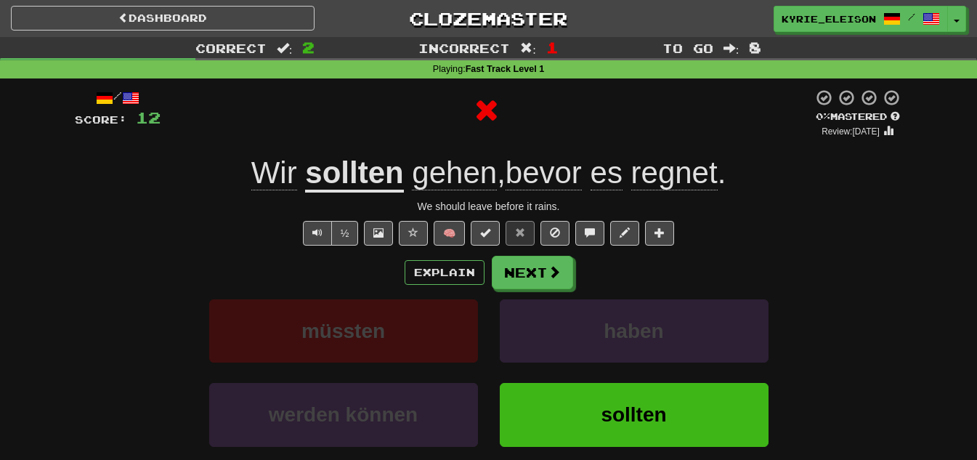
click at [357, 176] on u "sollten" at bounding box center [354, 173] width 98 height 37
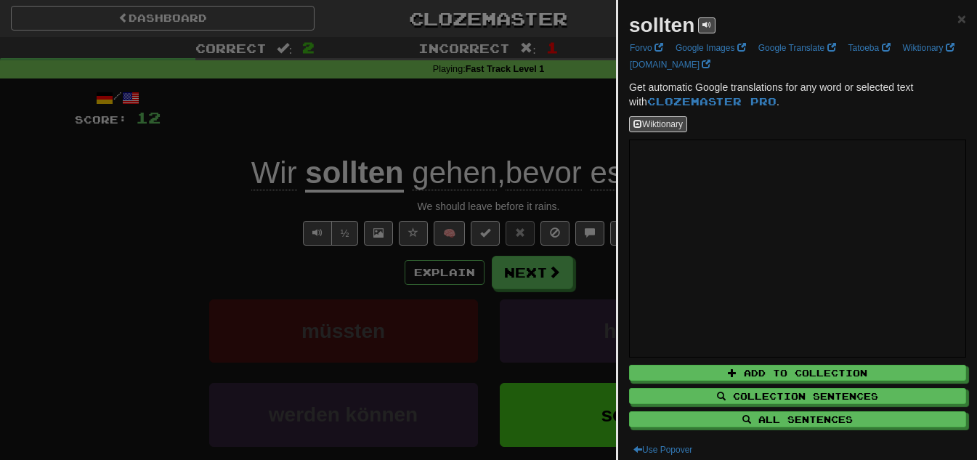
click at [444, 303] on div at bounding box center [488, 230] width 977 height 460
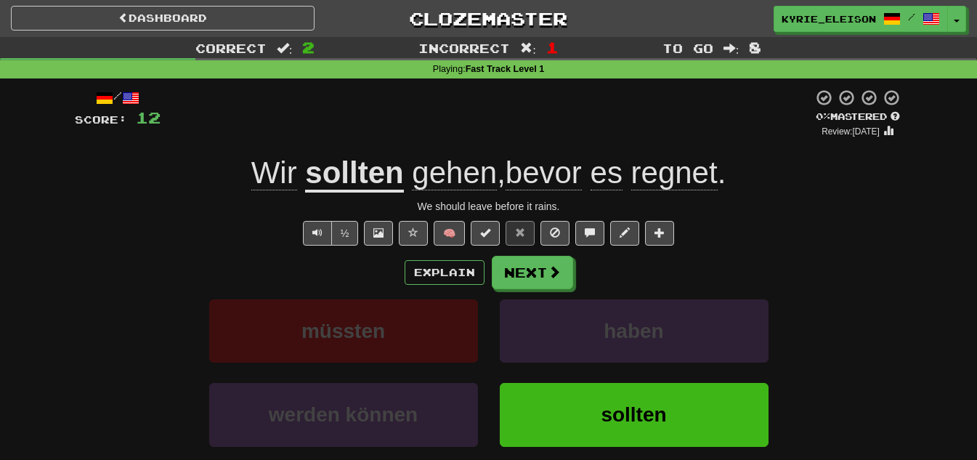
click at [659, 176] on span "regnet" at bounding box center [674, 172] width 86 height 35
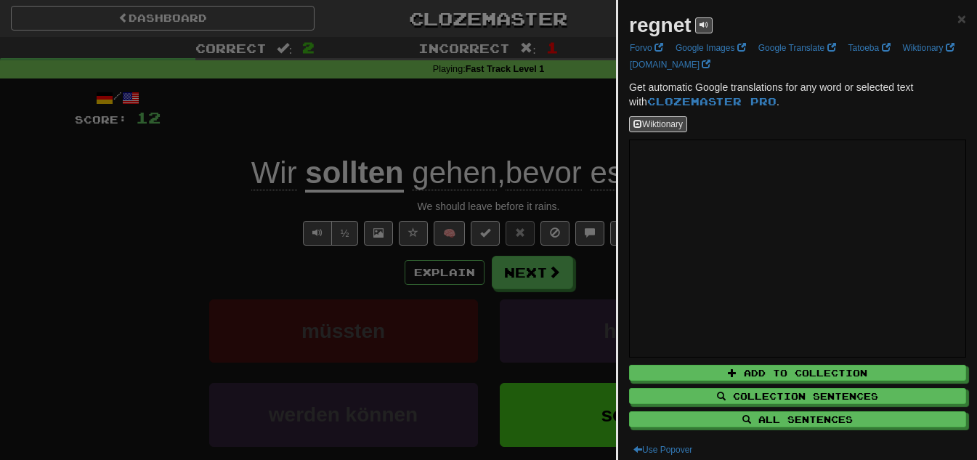
click at [568, 175] on div at bounding box center [488, 230] width 977 height 460
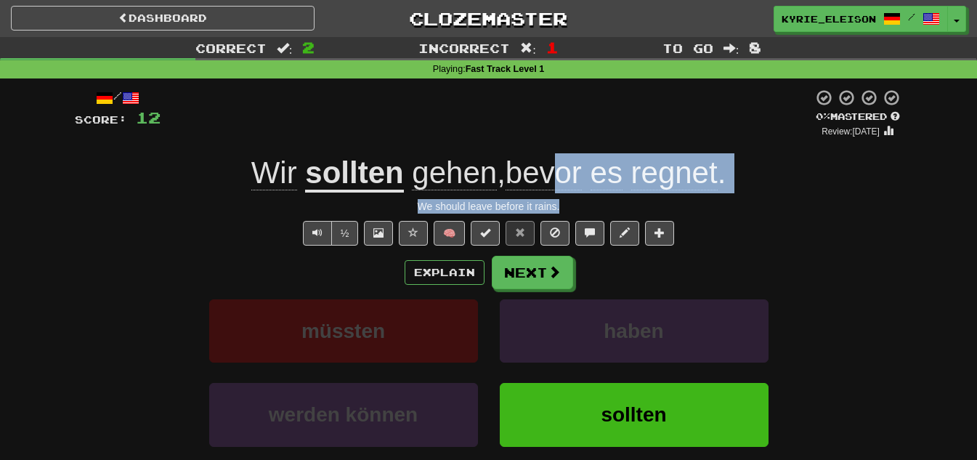
drag, startPoint x: 552, startPoint y: 179, endPoint x: 627, endPoint y: 176, distance: 74.9
click at [586, 199] on div "/ Score: 12 0 % Mastered Review: [DATE] Wir sollten gehen , bevor es regnet . W…" at bounding box center [489, 304] width 828 height 431
click at [612, 176] on span "es" at bounding box center [607, 172] width 32 height 35
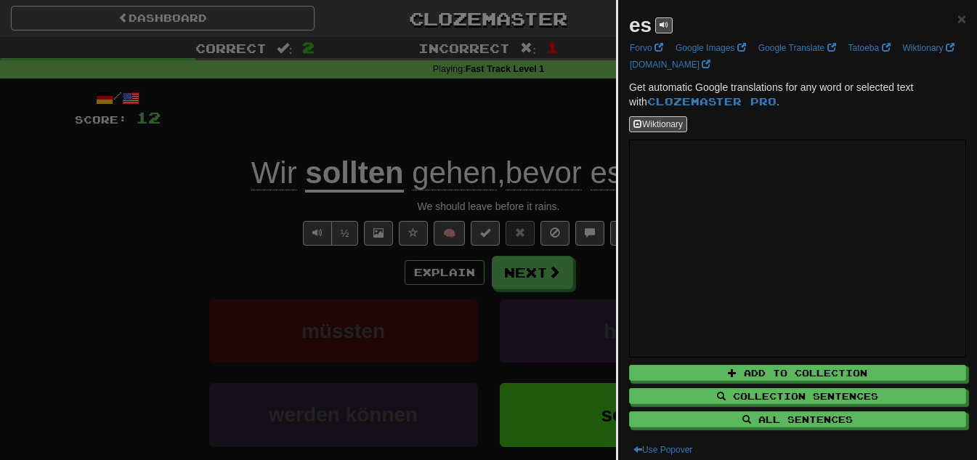
click at [518, 60] on div at bounding box center [488, 230] width 977 height 460
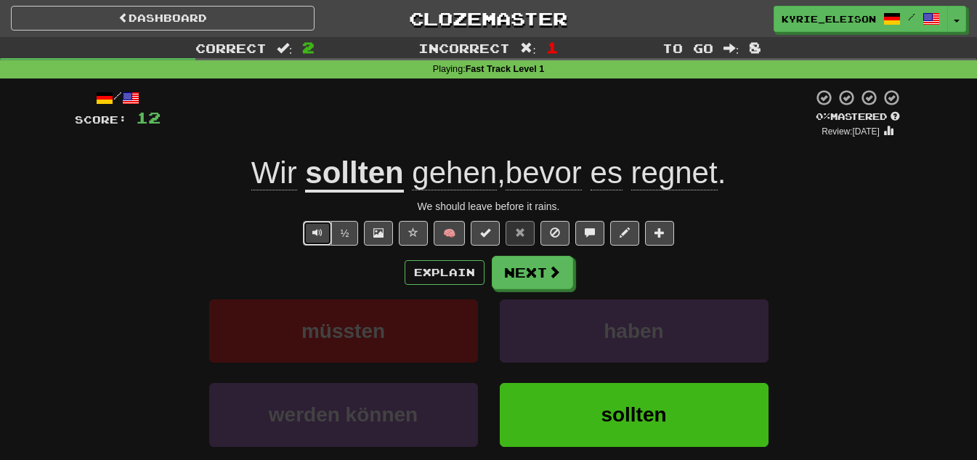
click at [317, 227] on span "Text-to-speech controls" at bounding box center [317, 232] width 10 height 10
click at [346, 228] on button "½" at bounding box center [345, 233] width 28 height 25
click at [567, 285] on button "Next" at bounding box center [532, 272] width 81 height 33
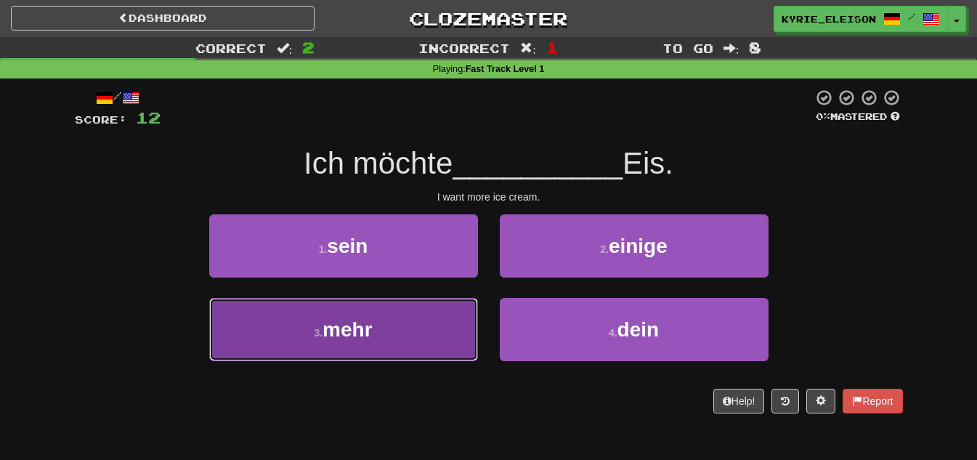
click at [427, 346] on button "3 . mehr" at bounding box center [343, 329] width 269 height 63
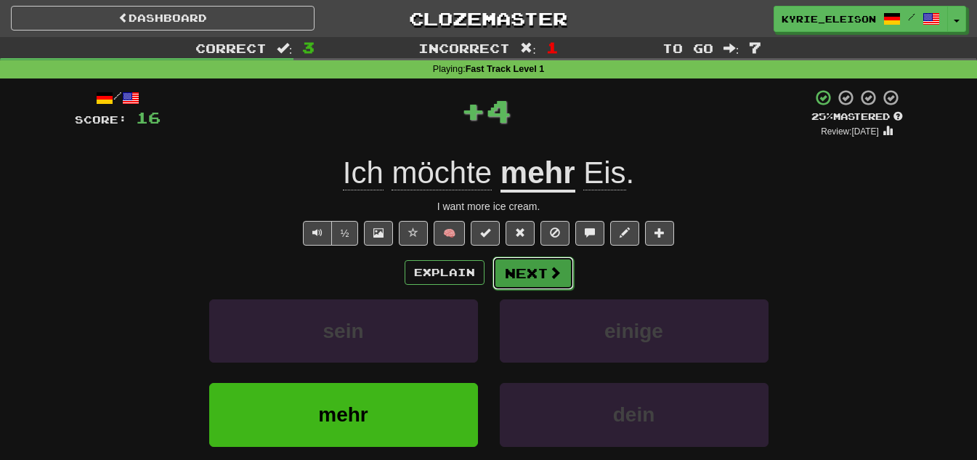
click at [535, 272] on button "Next" at bounding box center [532, 272] width 81 height 33
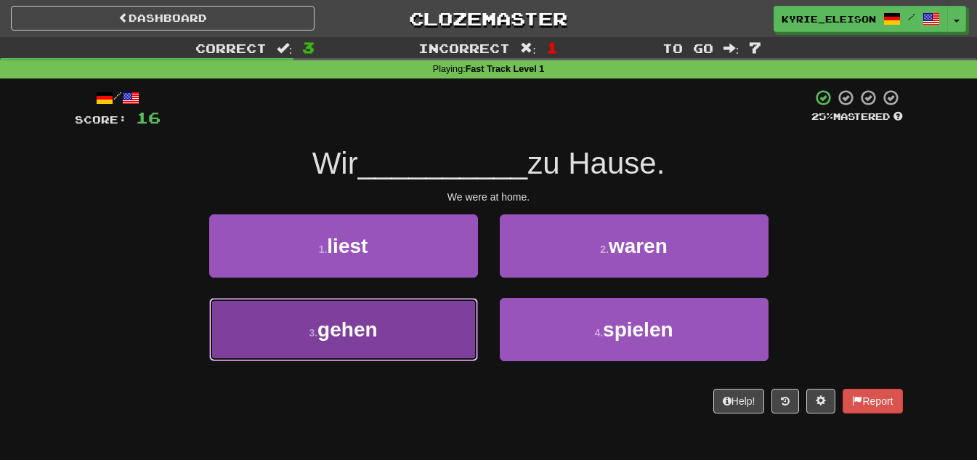
click at [463, 334] on button "3 . gehen" at bounding box center [343, 329] width 269 height 63
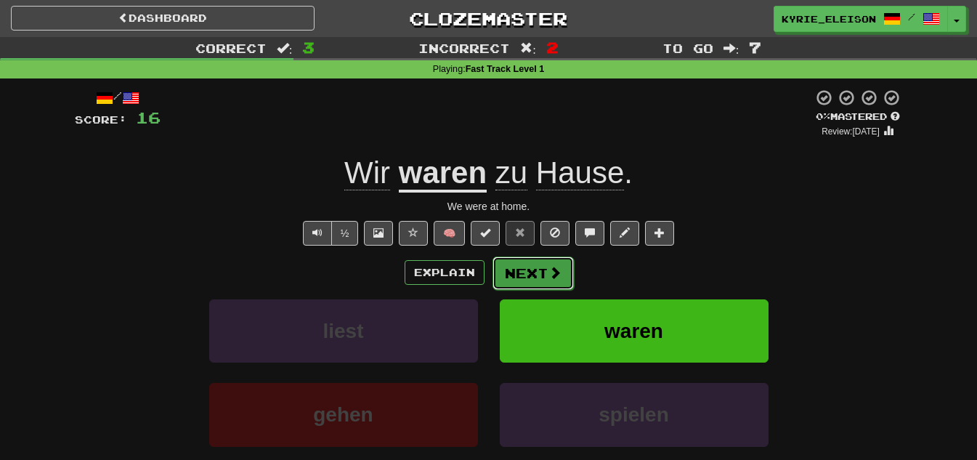
click at [510, 267] on button "Next" at bounding box center [532, 272] width 81 height 33
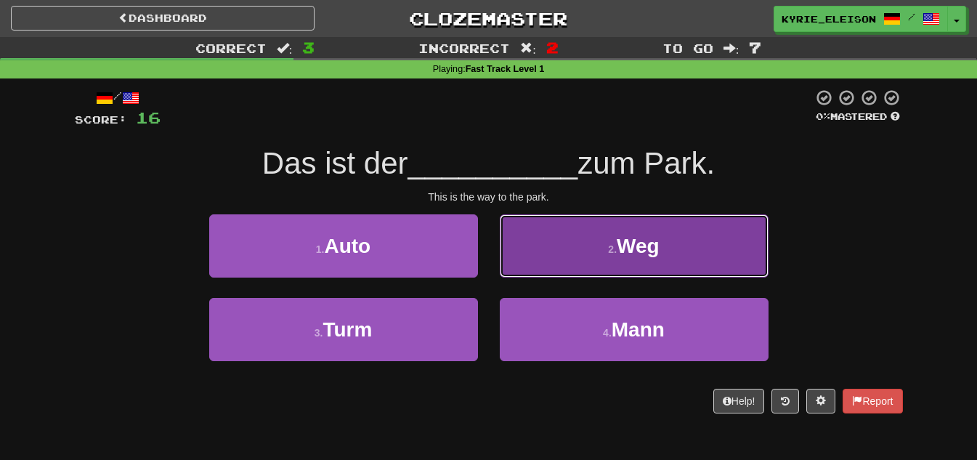
click at [578, 266] on button "2 . Weg" at bounding box center [634, 245] width 269 height 63
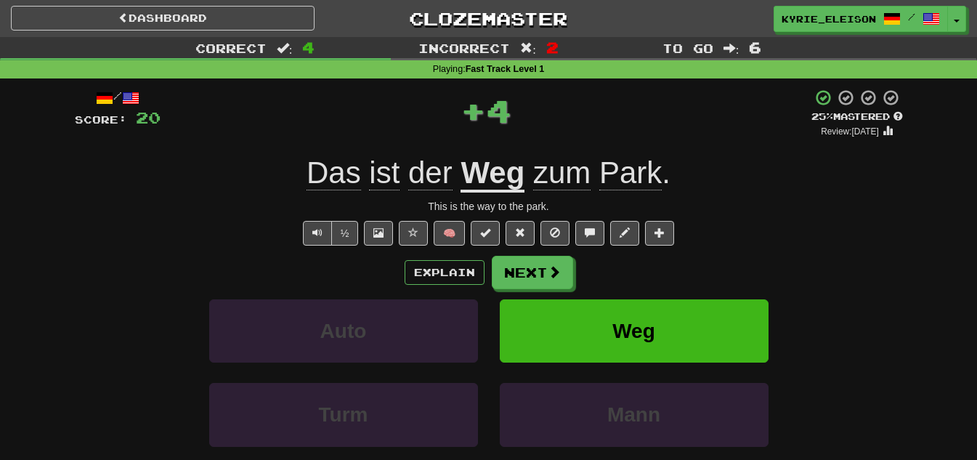
click at [520, 182] on u "Weg" at bounding box center [493, 173] width 64 height 37
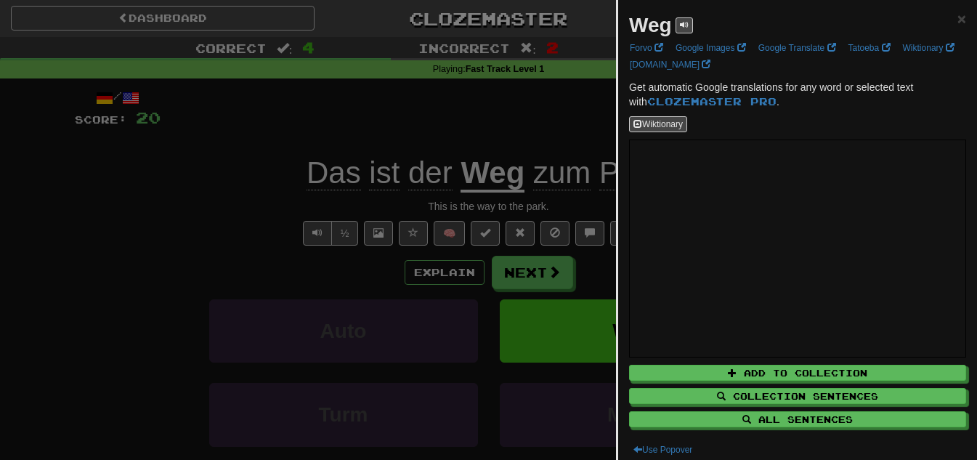
click at [556, 184] on div at bounding box center [488, 230] width 977 height 460
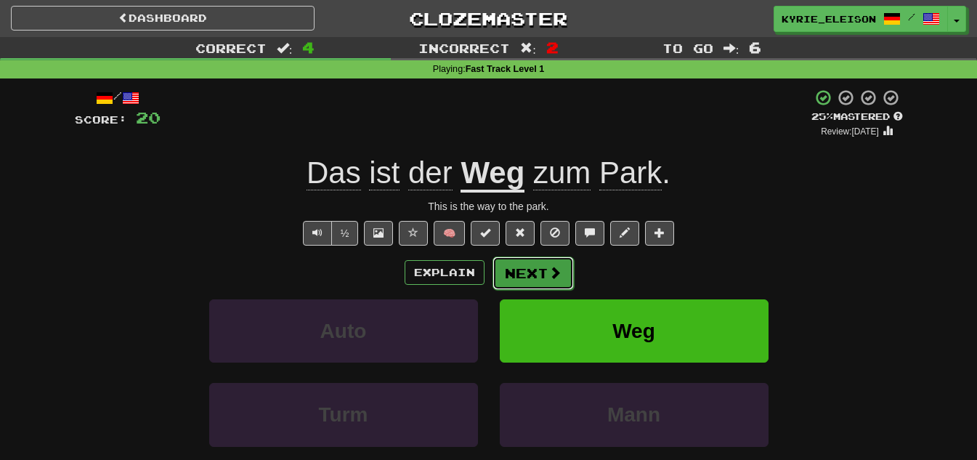
click at [556, 266] on span at bounding box center [554, 272] width 13 height 13
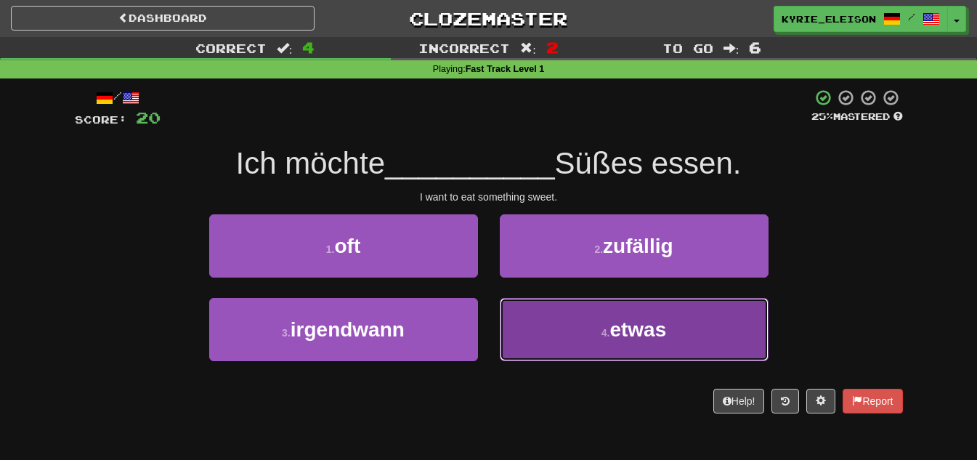
click at [628, 336] on span "etwas" at bounding box center [637, 329] width 57 height 23
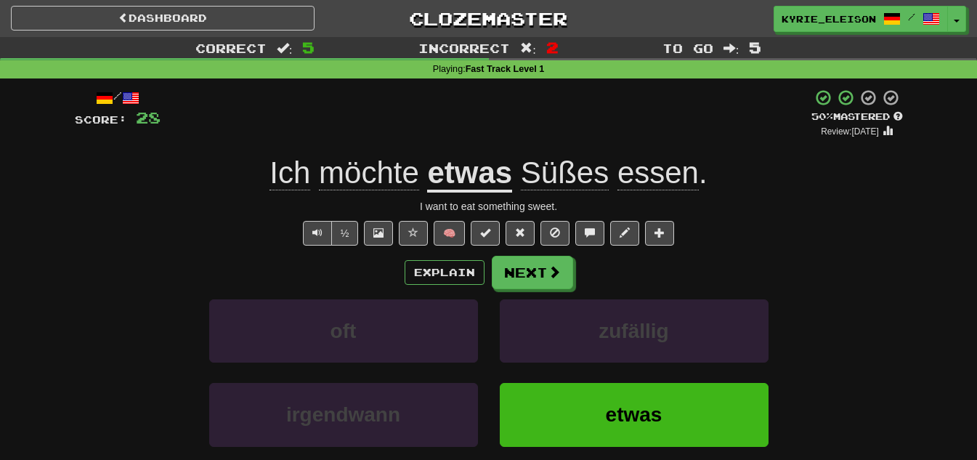
click at [492, 174] on u "etwas" at bounding box center [469, 173] width 85 height 37
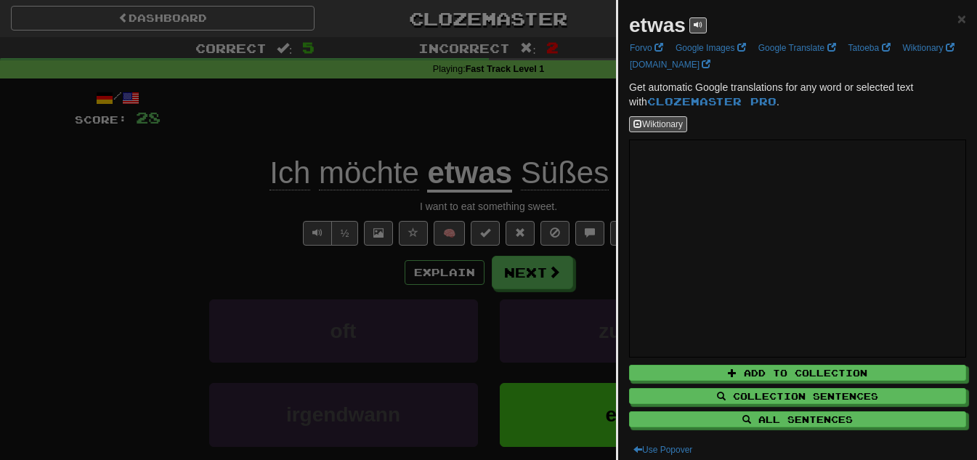
click at [498, 104] on div at bounding box center [488, 230] width 977 height 460
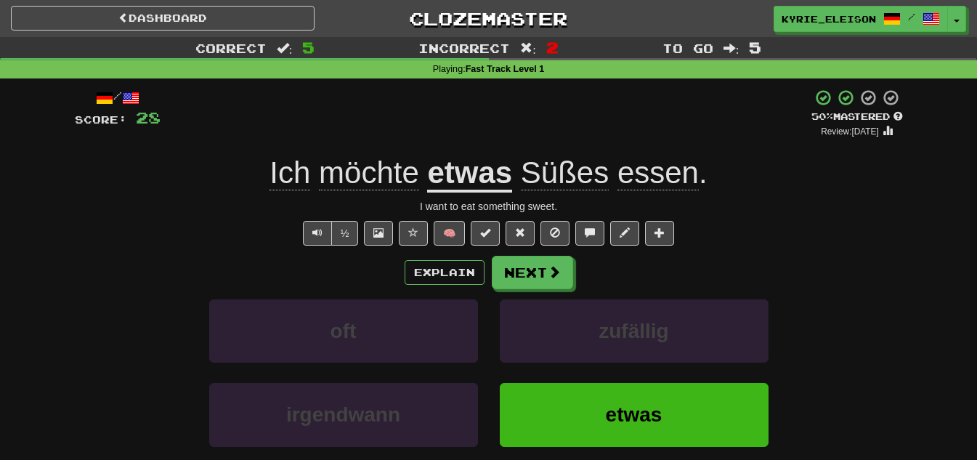
click at [561, 177] on span "Süßes" at bounding box center [565, 172] width 88 height 35
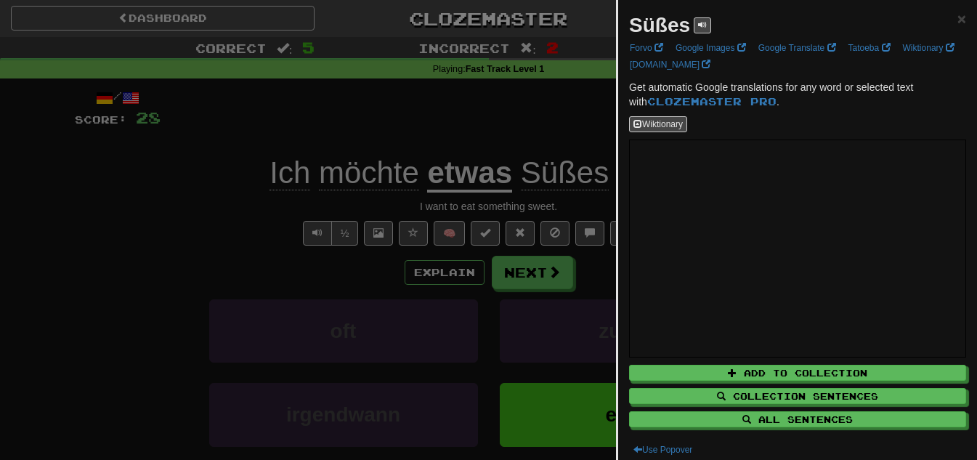
click at [459, 101] on div at bounding box center [488, 230] width 977 height 460
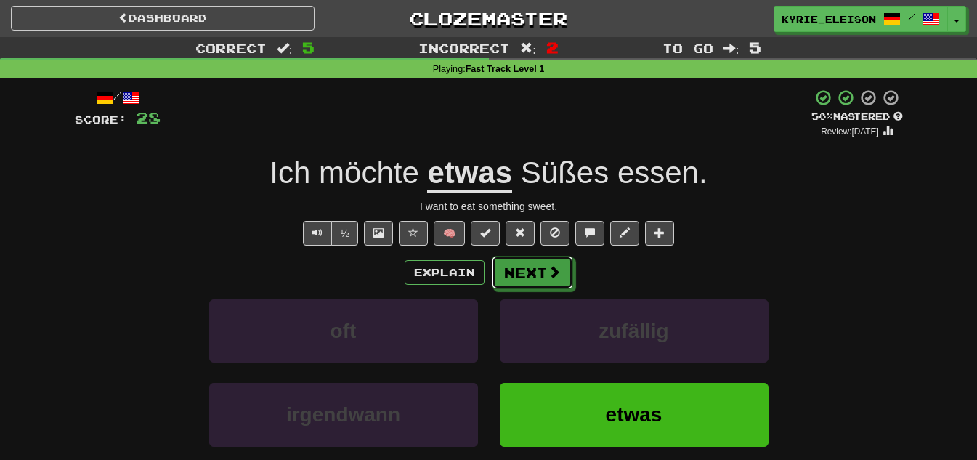
click at [536, 272] on button "Next" at bounding box center [532, 272] width 81 height 33
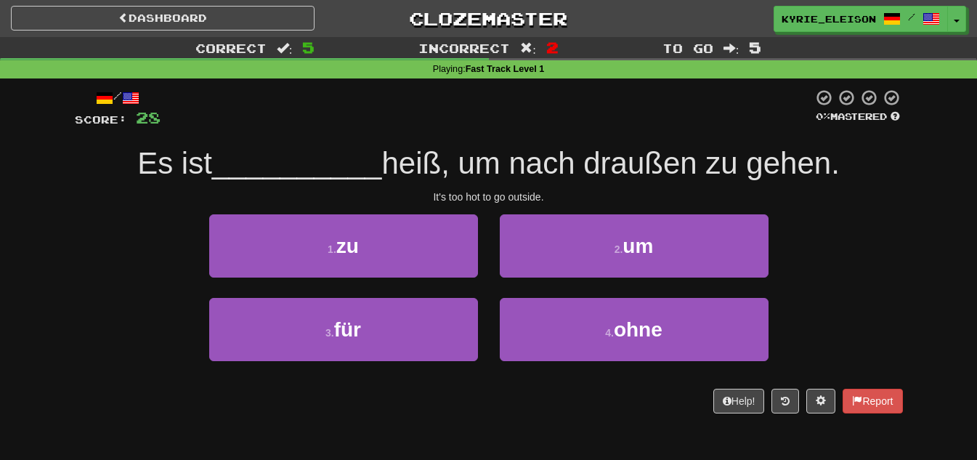
click at [625, 168] on span "heiß, um nach draußen zu gehen." at bounding box center [610, 163] width 458 height 34
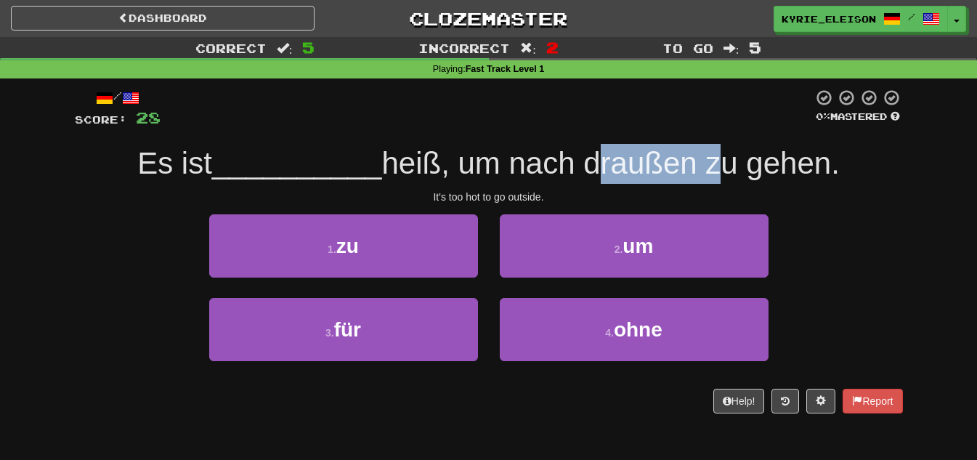
click at [625, 168] on span "heiß, um nach draußen zu gehen." at bounding box center [610, 163] width 458 height 34
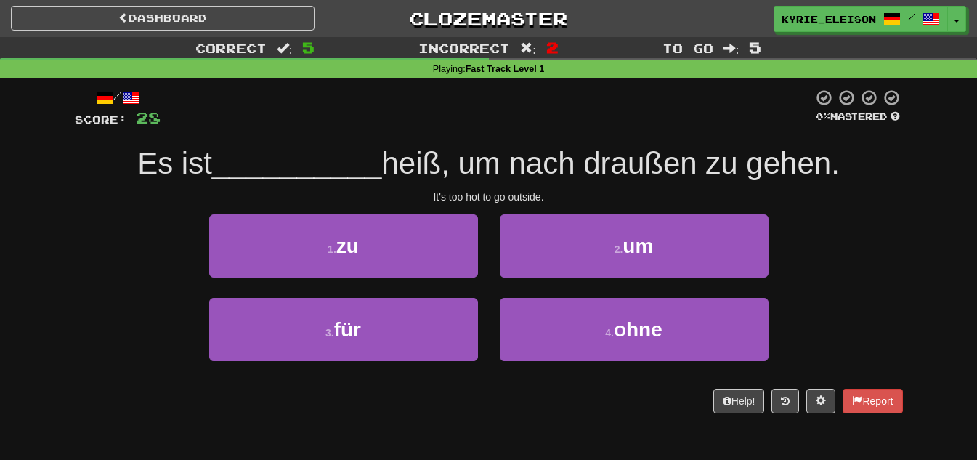
click at [475, 123] on div at bounding box center [487, 109] width 652 height 40
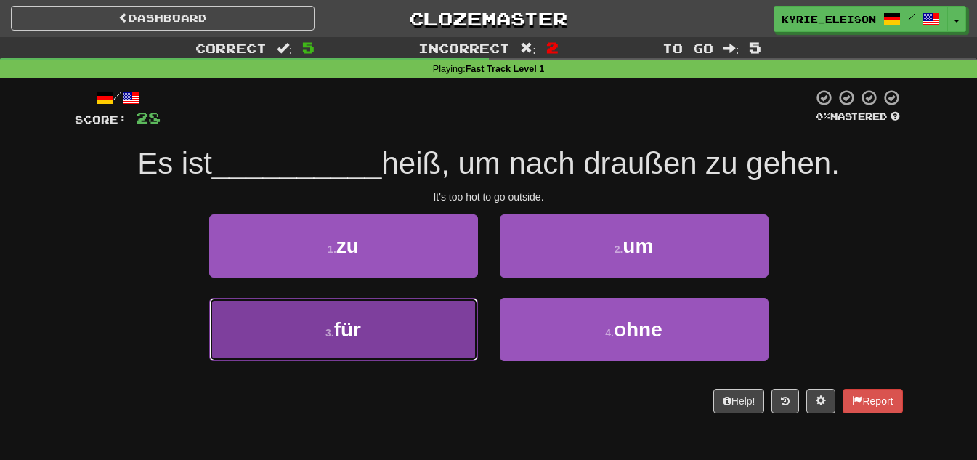
click at [429, 327] on button "3 . für" at bounding box center [343, 329] width 269 height 63
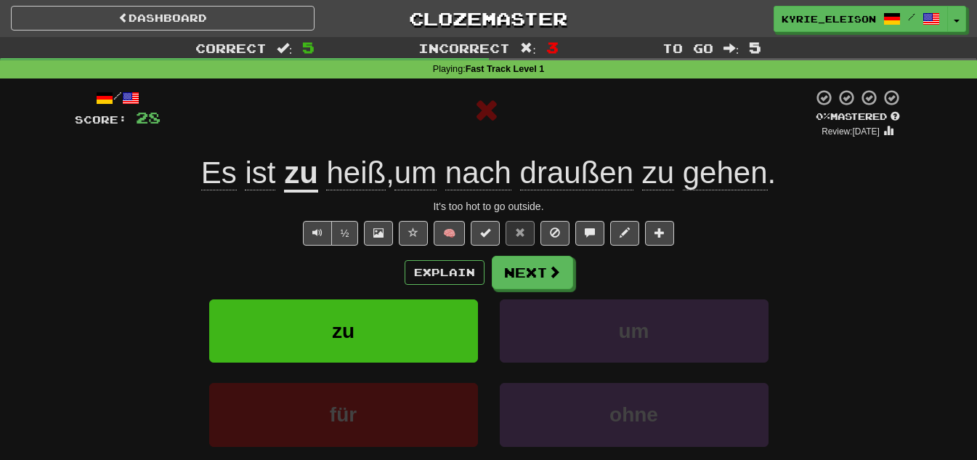
click at [302, 172] on u "zu" at bounding box center [301, 173] width 34 height 37
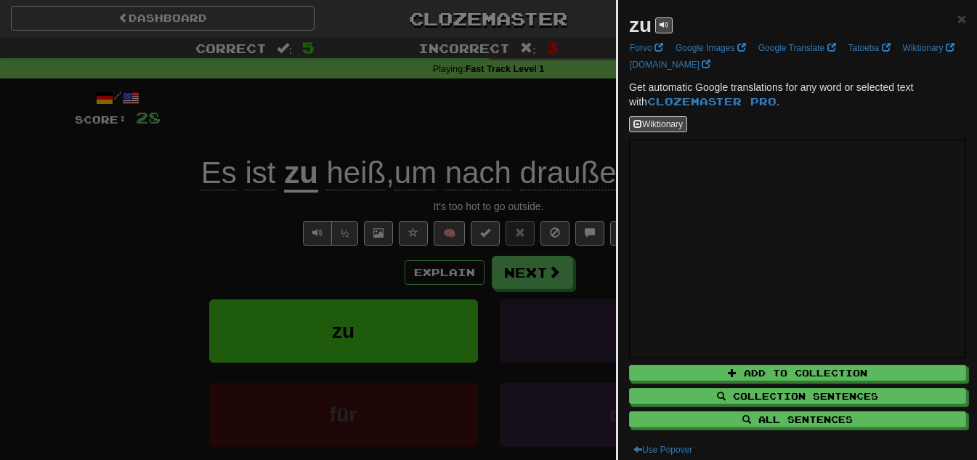
click at [457, 153] on div at bounding box center [488, 230] width 977 height 460
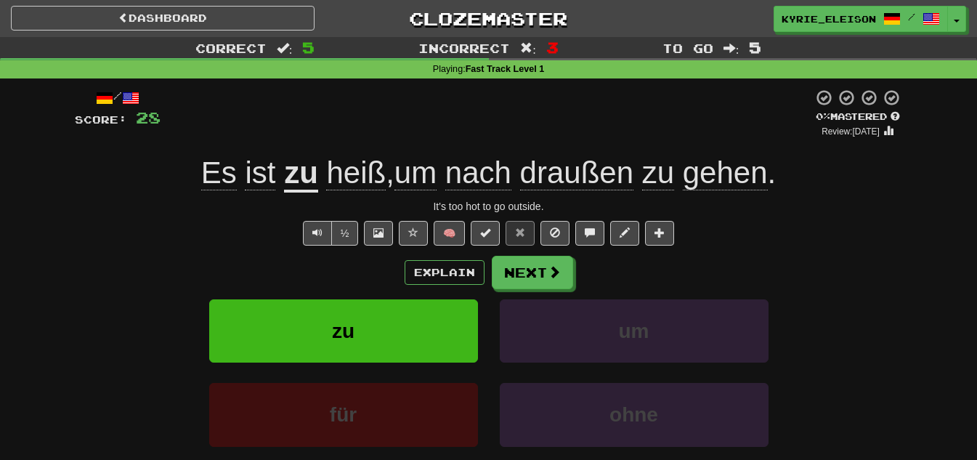
click at [259, 178] on span "ist" at bounding box center [260, 172] width 31 height 35
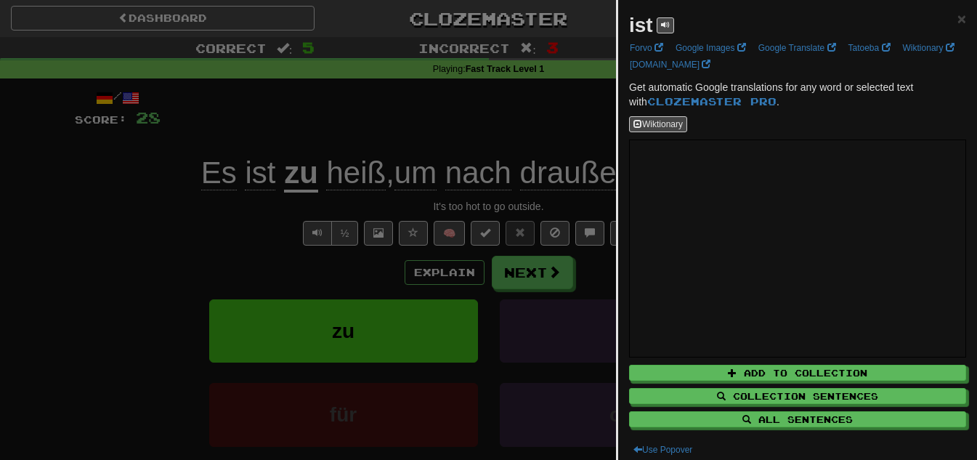
click at [459, 150] on div at bounding box center [488, 230] width 977 height 460
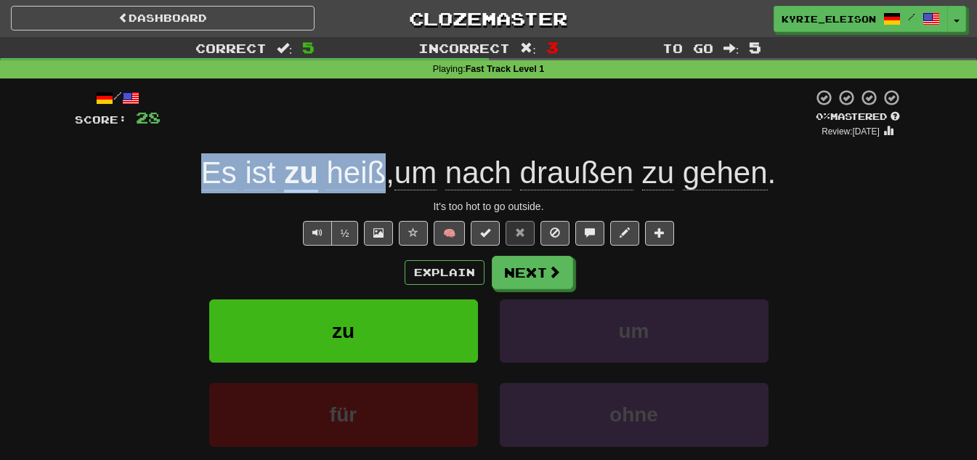
drag, startPoint x: 199, startPoint y: 142, endPoint x: 379, endPoint y: 174, distance: 183.1
click at [379, 174] on div "/ Score: 28 0 % Mastered Review: [DATE] Es ist zu heiß , um nach draußen zu geh…" at bounding box center [489, 304] width 828 height 431
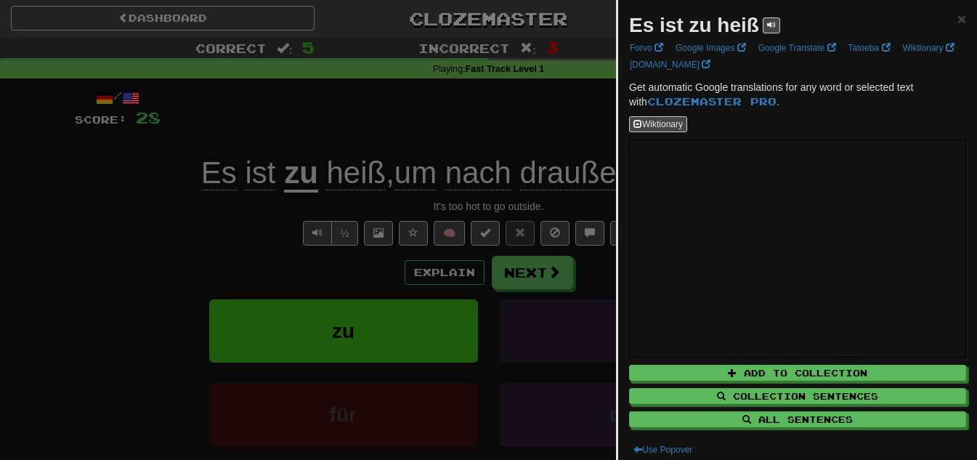
click at [469, 100] on div at bounding box center [488, 230] width 977 height 460
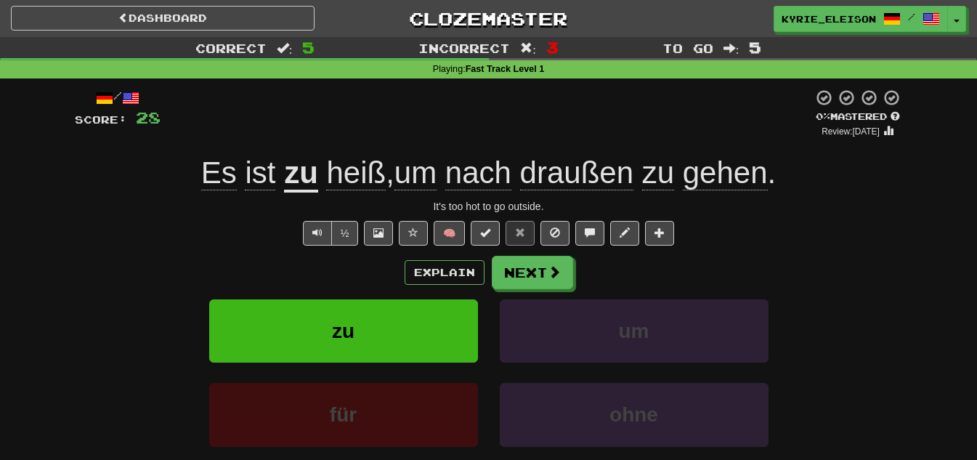
click at [362, 172] on span "heiß" at bounding box center [356, 172] width 60 height 35
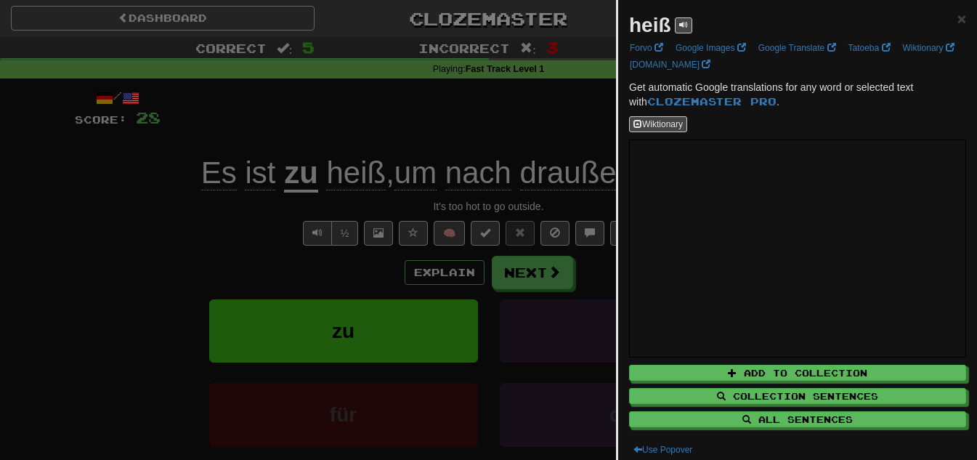
click at [431, 135] on div at bounding box center [488, 230] width 977 height 460
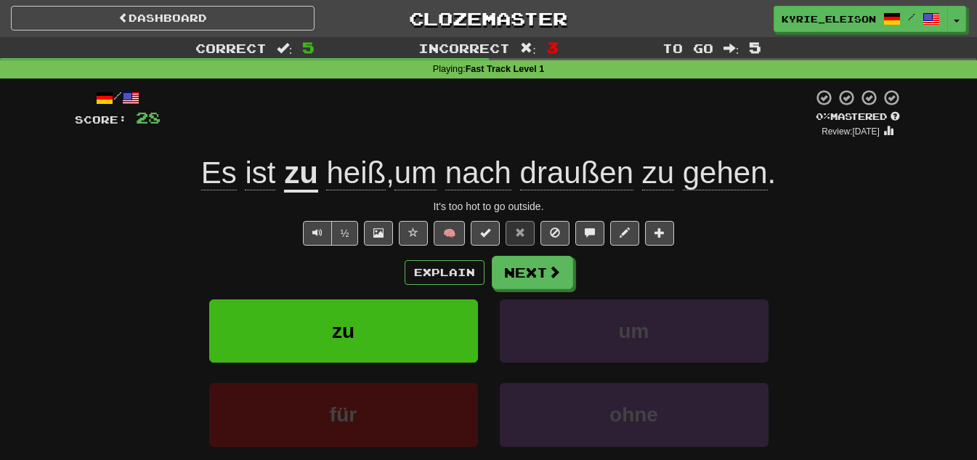
click at [365, 181] on span "heiß" at bounding box center [356, 172] width 60 height 35
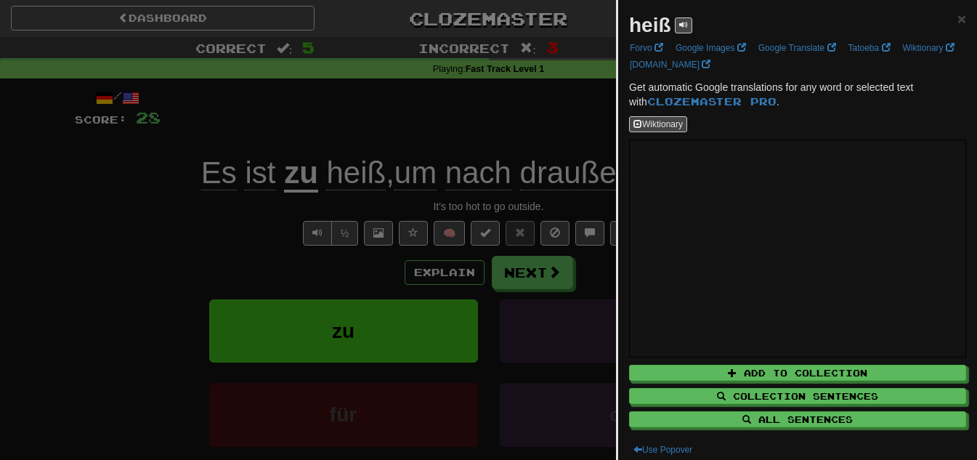
click at [458, 139] on div at bounding box center [488, 230] width 977 height 460
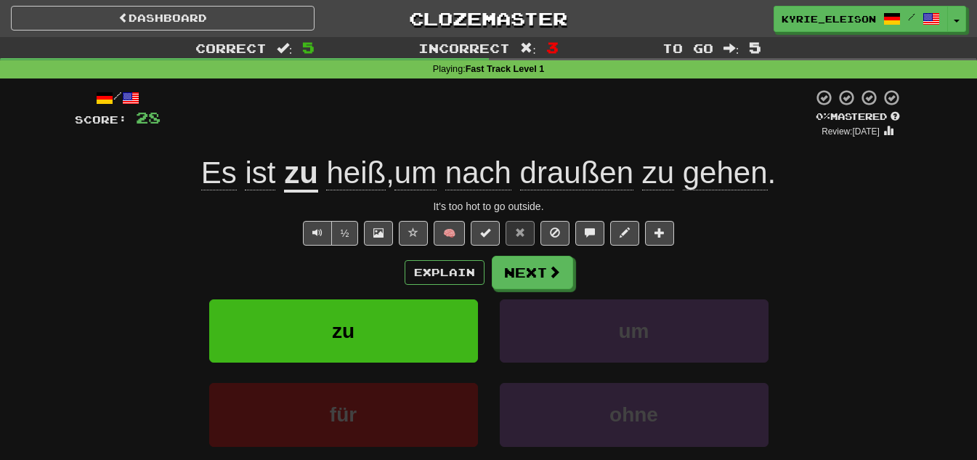
click at [296, 179] on u "zu" at bounding box center [301, 173] width 34 height 37
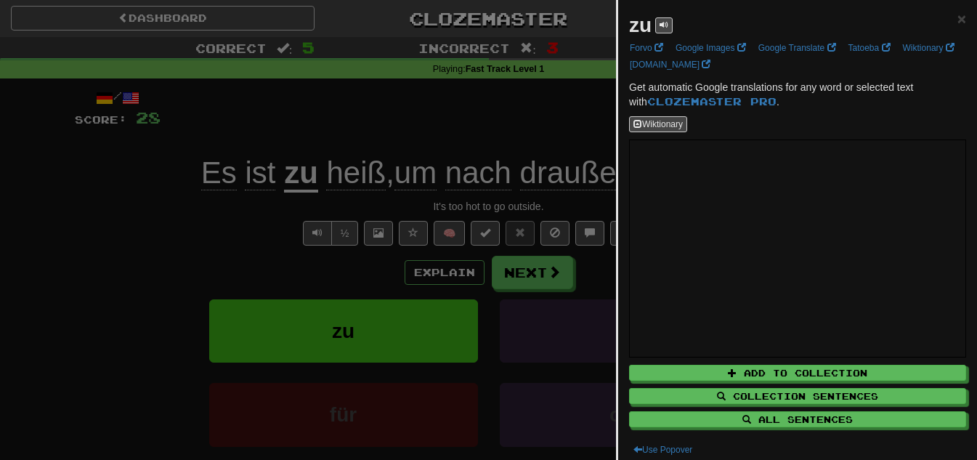
click at [449, 109] on div at bounding box center [488, 230] width 977 height 460
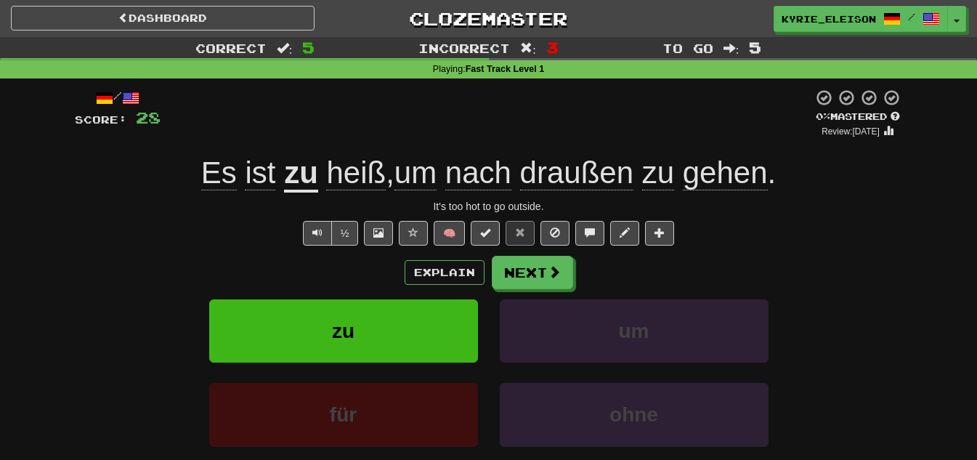
drag, startPoint x: 232, startPoint y: 161, endPoint x: 224, endPoint y: 166, distance: 10.1
click at [224, 166] on span "Es ist" at bounding box center [242, 172] width 83 height 35
click at [202, 176] on span "Es" at bounding box center [219, 172] width 36 height 35
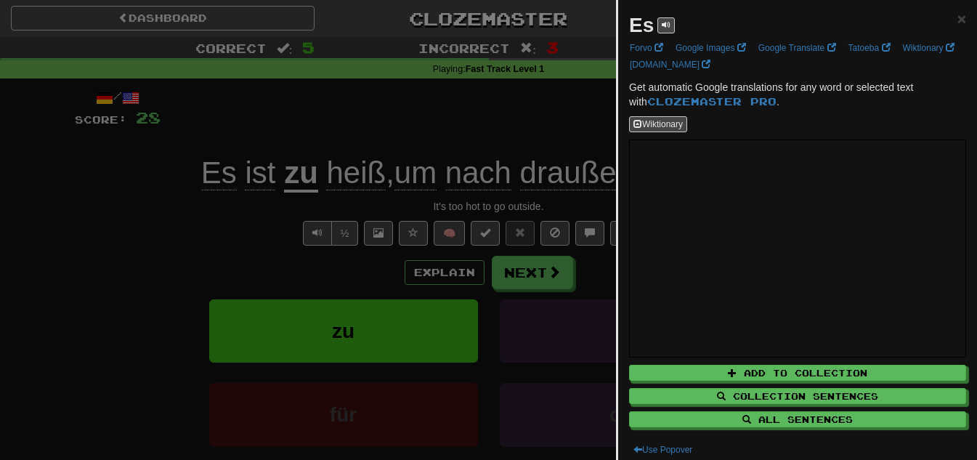
click at [398, 126] on div at bounding box center [488, 230] width 977 height 460
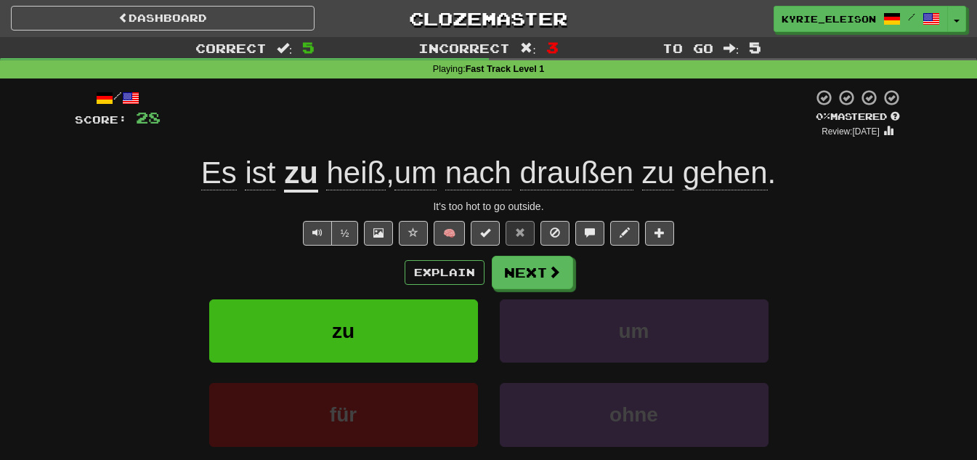
click at [418, 174] on span "um" at bounding box center [415, 172] width 42 height 35
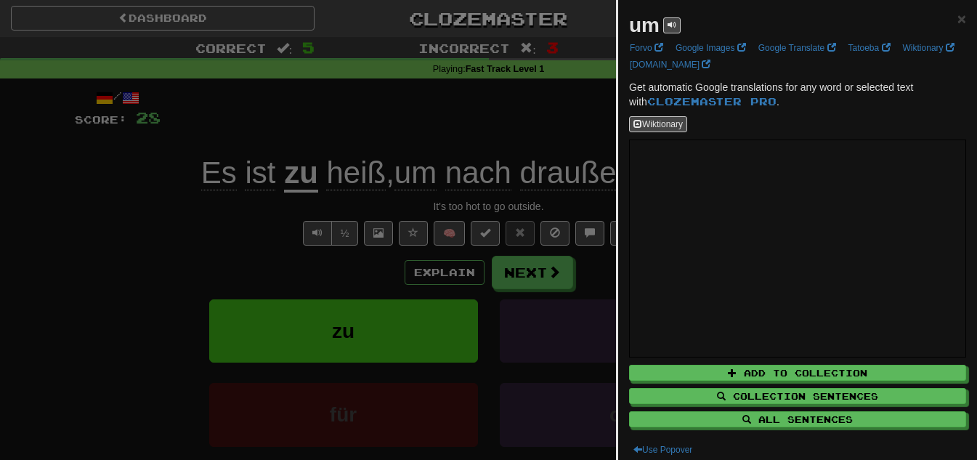
click at [491, 106] on div at bounding box center [488, 230] width 977 height 460
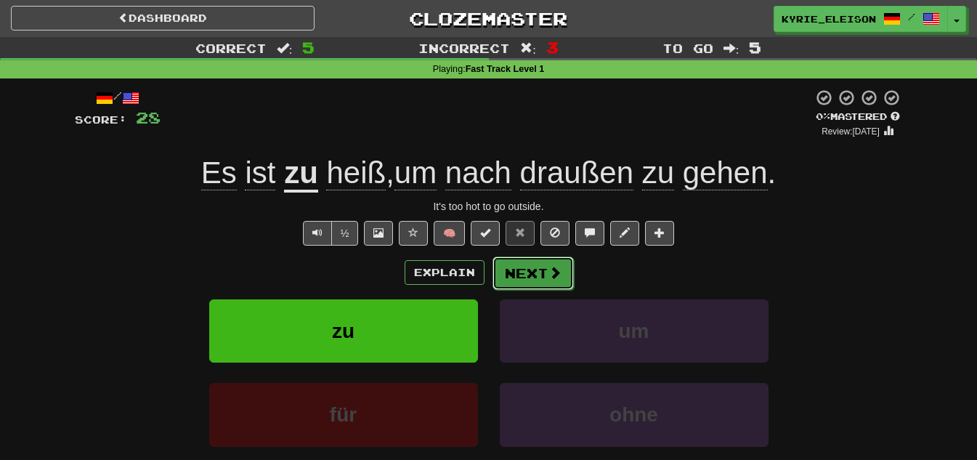
click at [548, 275] on span at bounding box center [554, 272] width 13 height 13
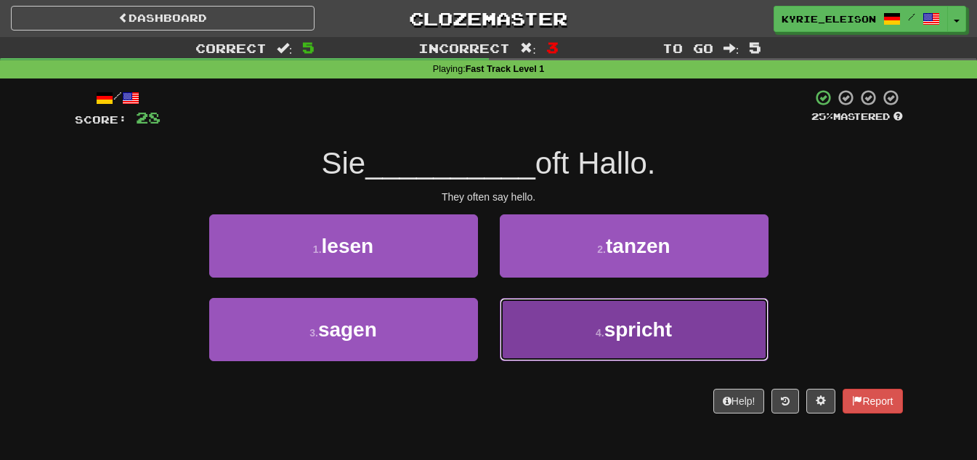
click at [571, 335] on button "4 . spricht" at bounding box center [634, 329] width 269 height 63
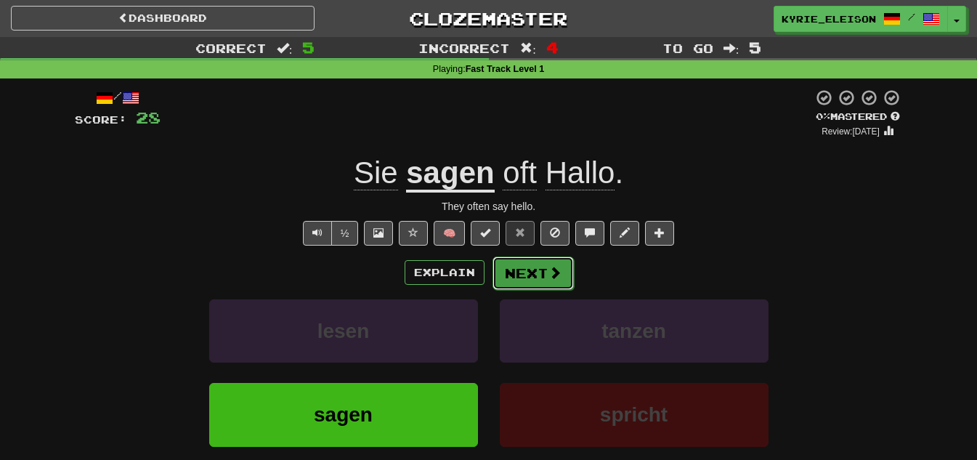
click at [492, 259] on button "Next" at bounding box center [532, 272] width 81 height 33
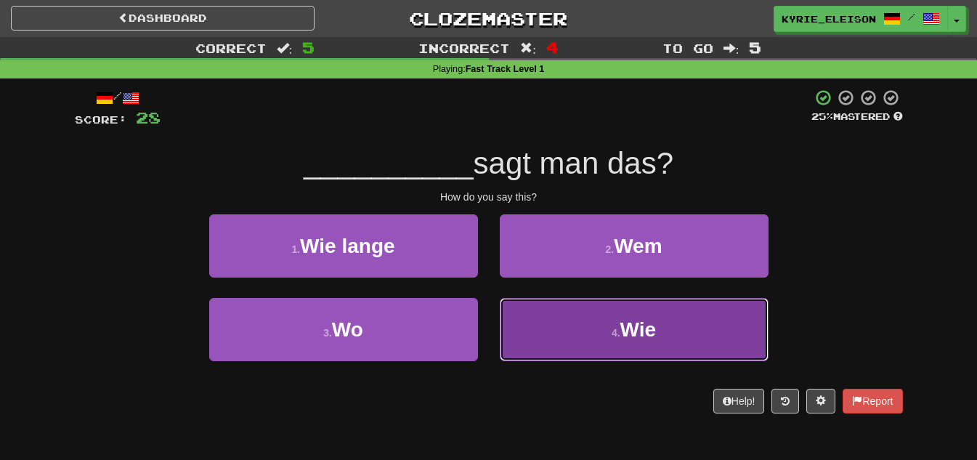
click at [595, 307] on button "4 . Wie" at bounding box center [634, 329] width 269 height 63
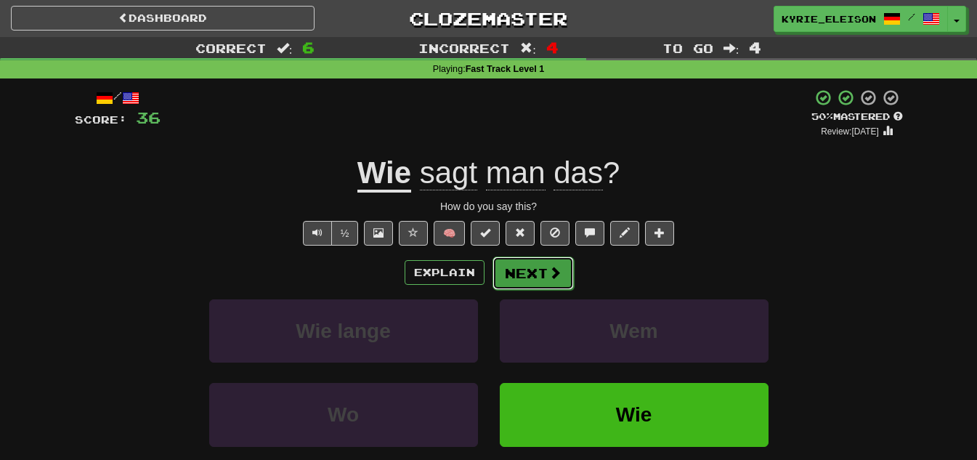
click at [538, 270] on button "Next" at bounding box center [532, 272] width 81 height 33
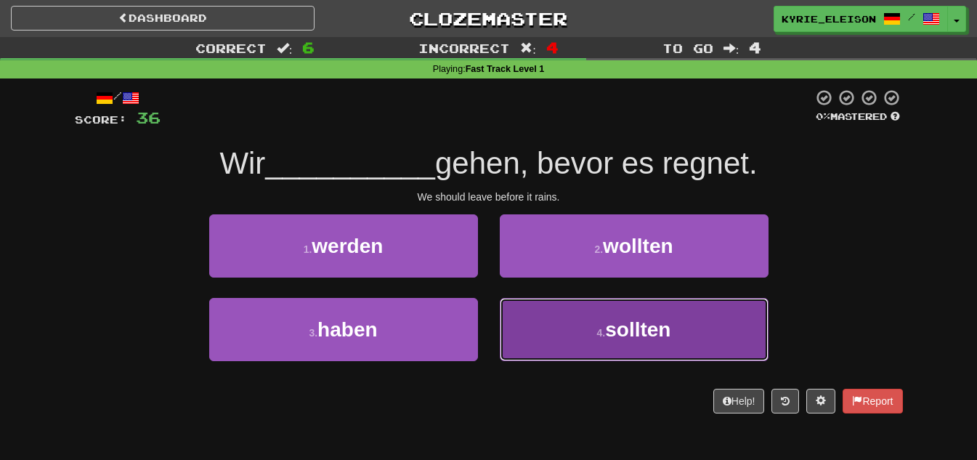
click at [658, 328] on span "sollten" at bounding box center [637, 329] width 65 height 23
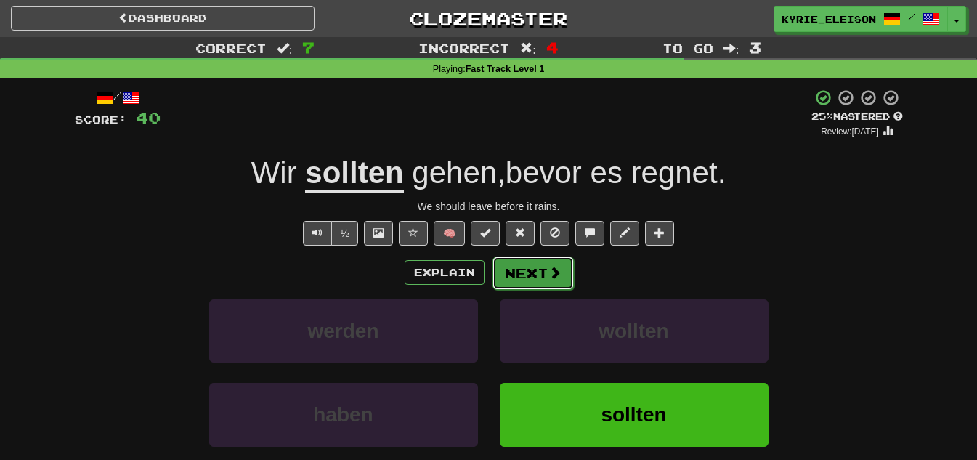
click at [541, 275] on button "Next" at bounding box center [532, 272] width 81 height 33
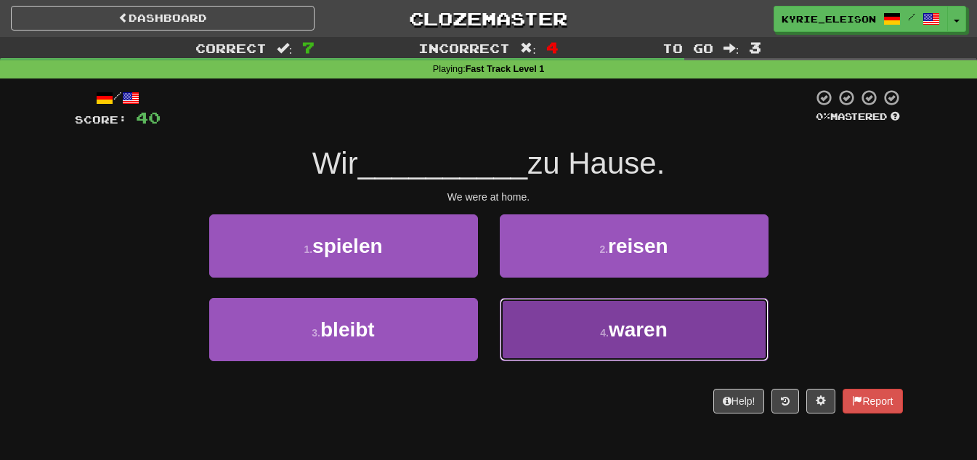
click at [553, 325] on button "4 . waren" at bounding box center [634, 329] width 269 height 63
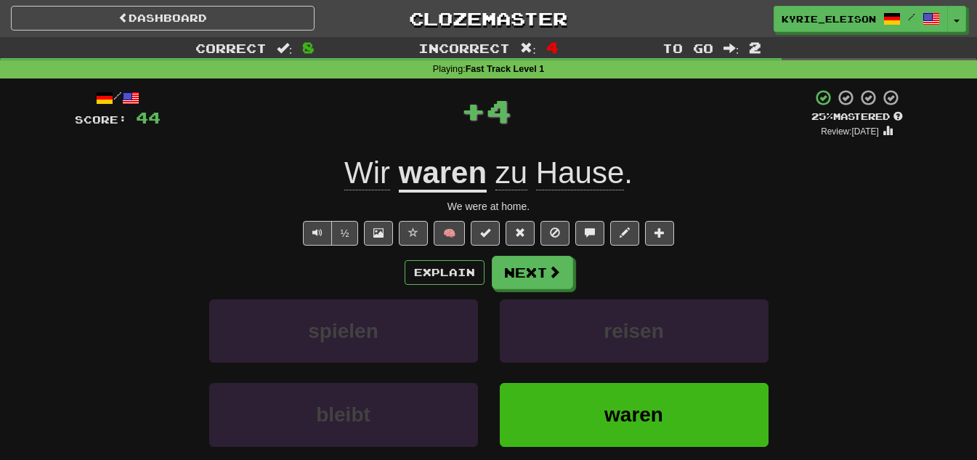
click at [449, 172] on u "waren" at bounding box center [443, 173] width 88 height 37
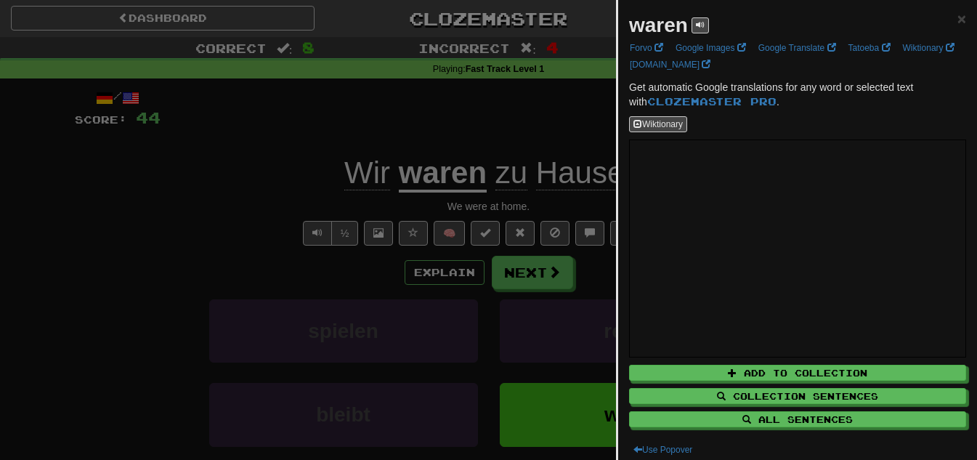
click at [507, 137] on div at bounding box center [488, 230] width 977 height 460
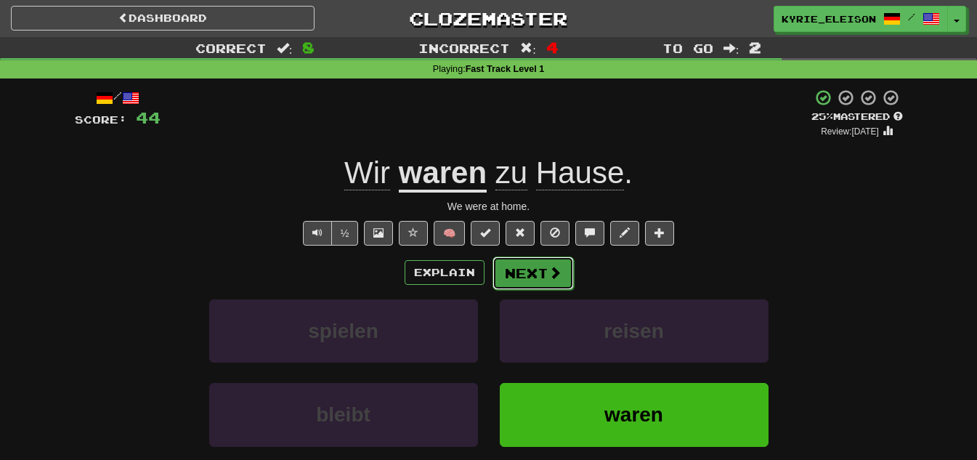
click at [559, 257] on button "Next" at bounding box center [532, 272] width 81 height 33
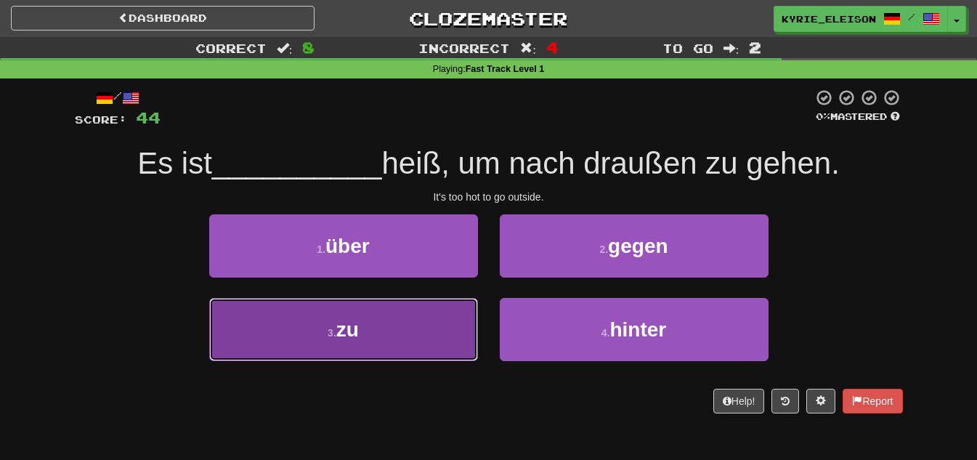
click at [429, 331] on button "3 . zu" at bounding box center [343, 329] width 269 height 63
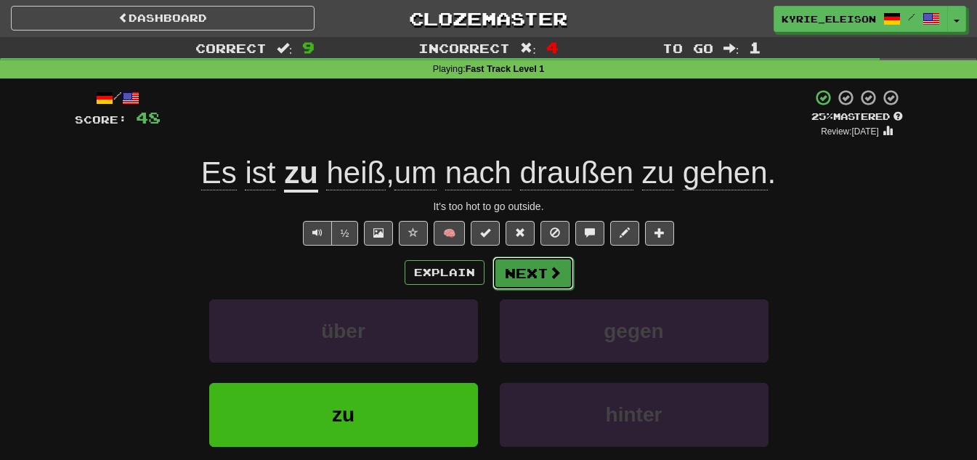
click at [538, 272] on button "Next" at bounding box center [532, 272] width 81 height 33
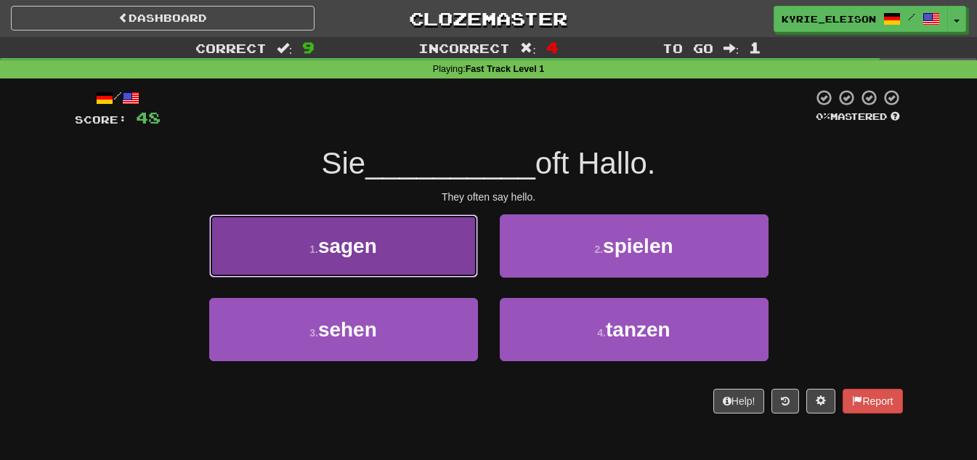
click at [405, 254] on button "1 . sagen" at bounding box center [343, 245] width 269 height 63
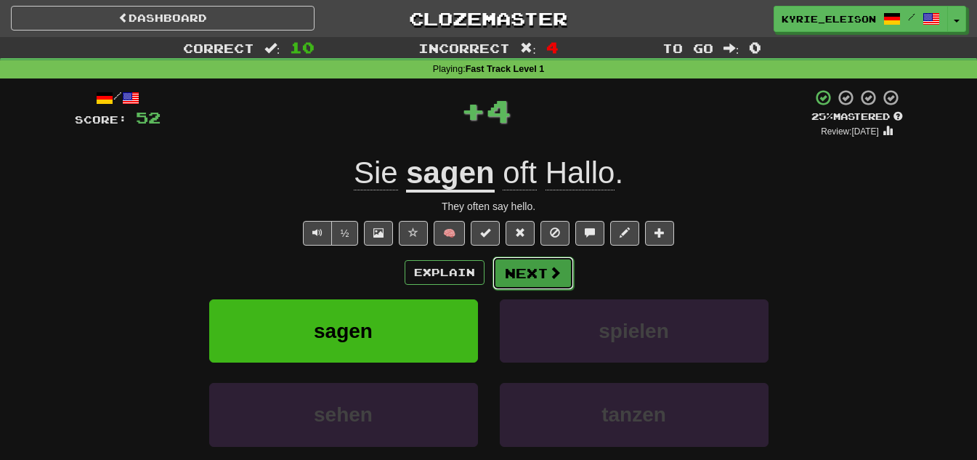
click at [548, 275] on span at bounding box center [554, 272] width 13 height 13
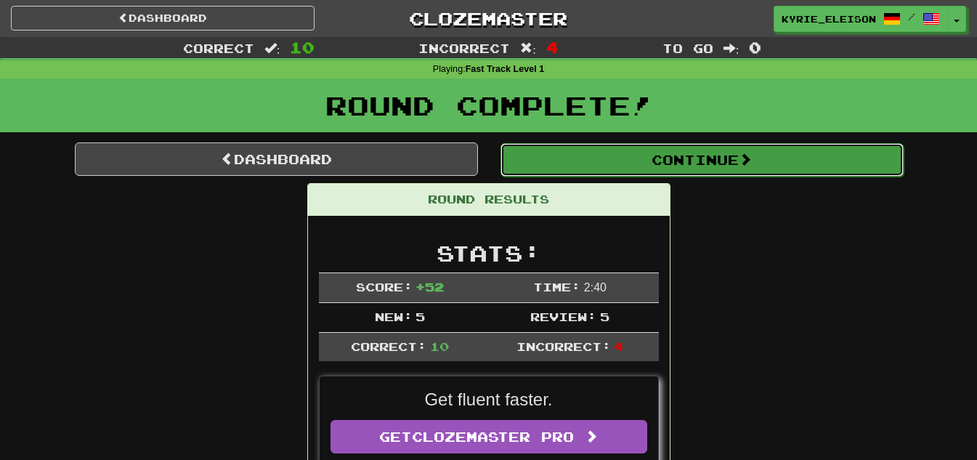
click at [670, 164] on button "Continue" at bounding box center [701, 159] width 403 height 33
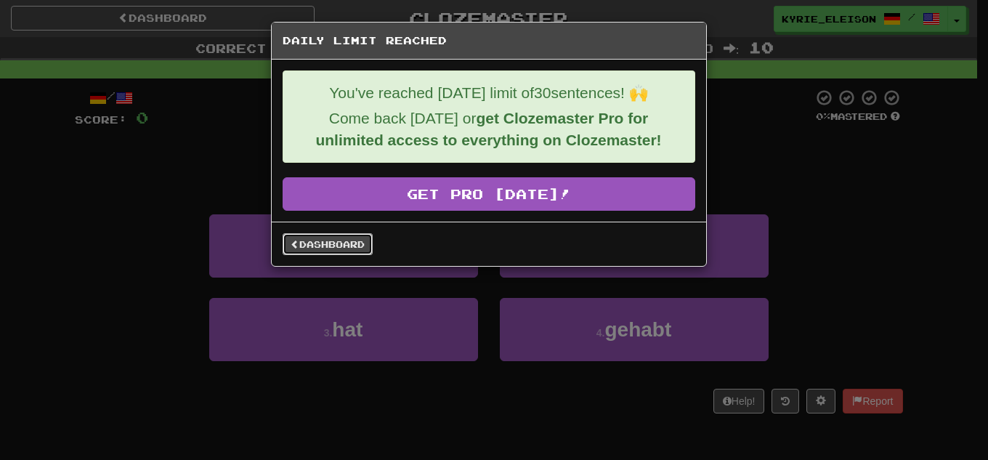
click at [336, 241] on link "Dashboard" at bounding box center [328, 244] width 90 height 22
